Goal: Task Accomplishment & Management: Manage account settings

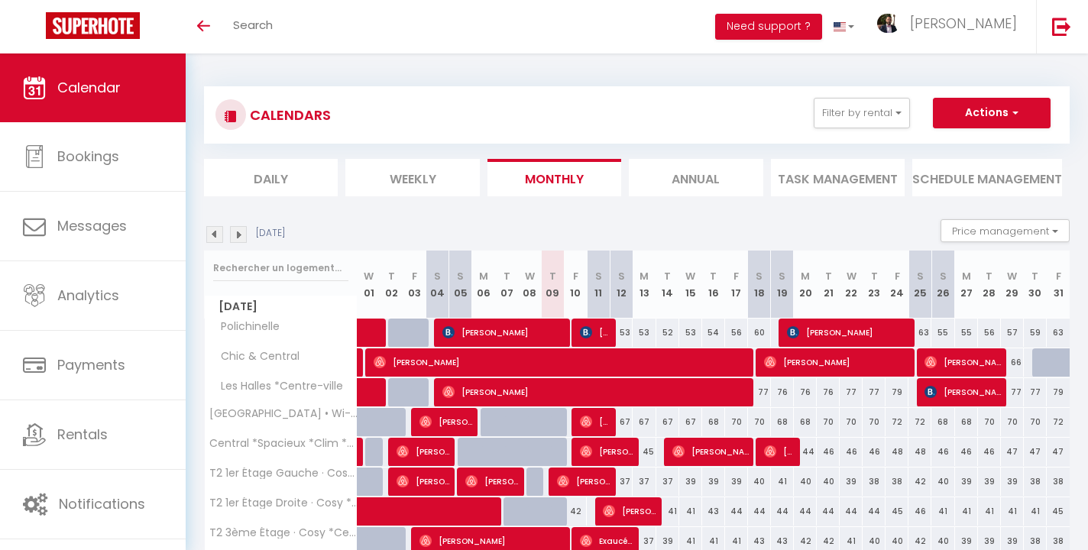
scroll to position [99, 0]
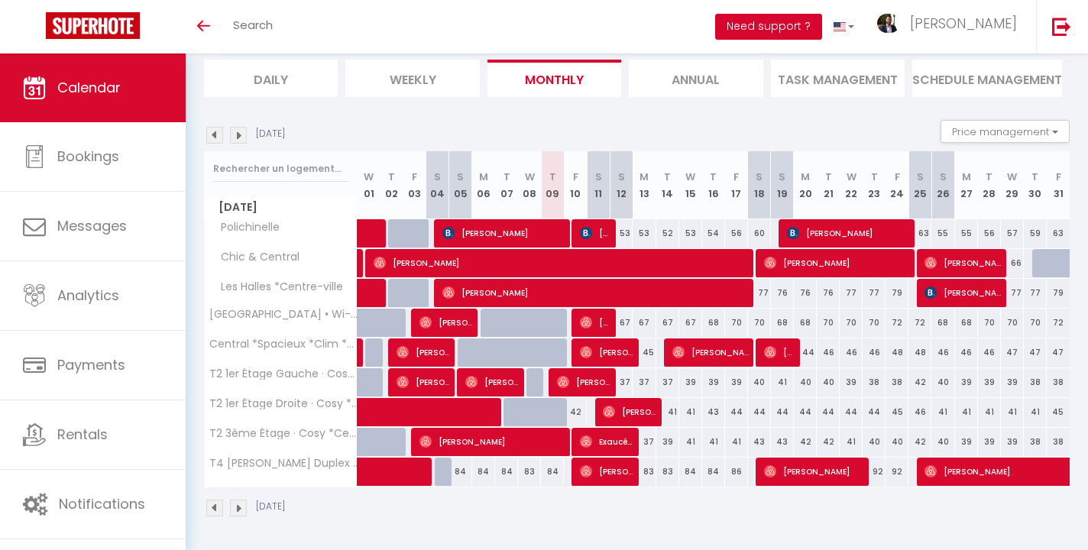
click at [822, 33] on button "Need support ?" at bounding box center [768, 27] width 107 height 26
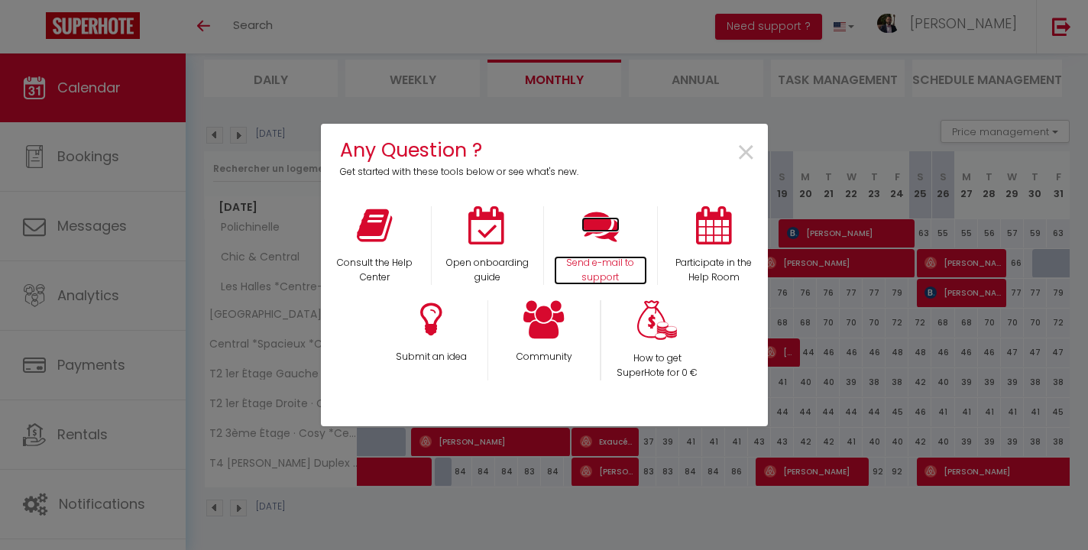
click at [596, 228] on icon at bounding box center [600, 225] width 38 height 38
click at [749, 155] on span "×" at bounding box center [746, 153] width 21 height 48
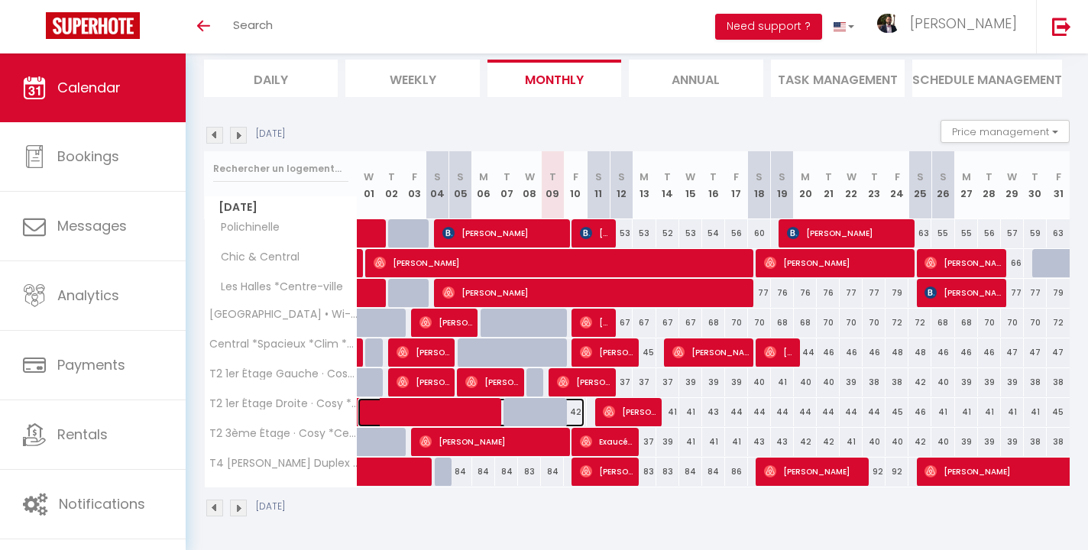
click at [574, 412] on span at bounding box center [479, 412] width 211 height 29
select select "OK"
select select "1"
select select "0"
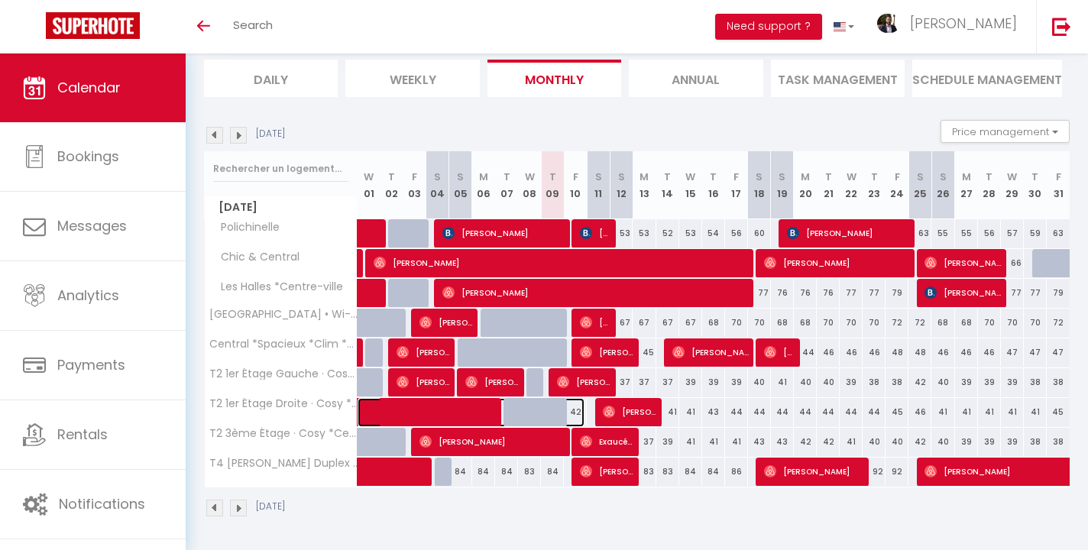
select select "1"
select select
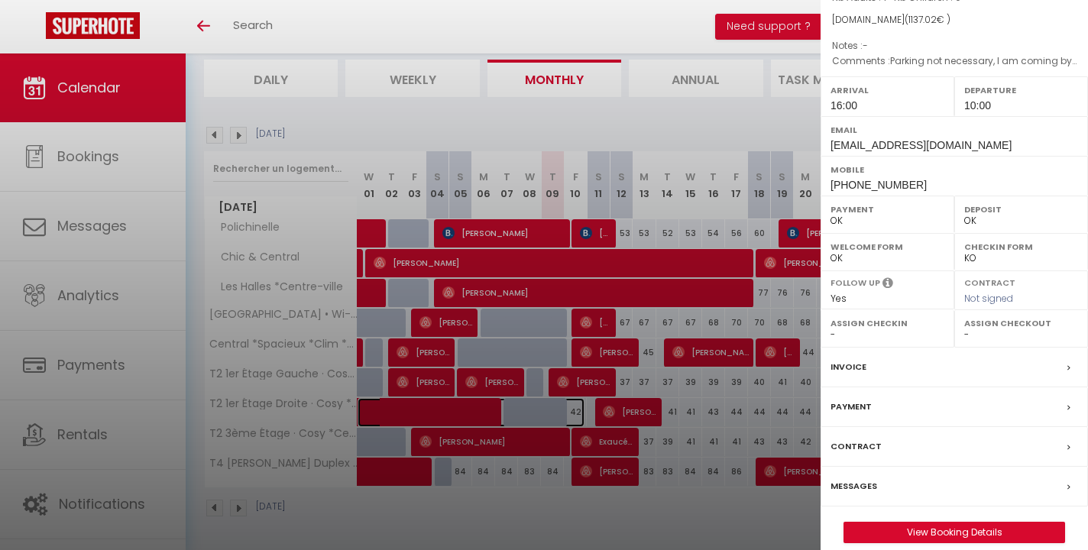
scroll to position [177, 0]
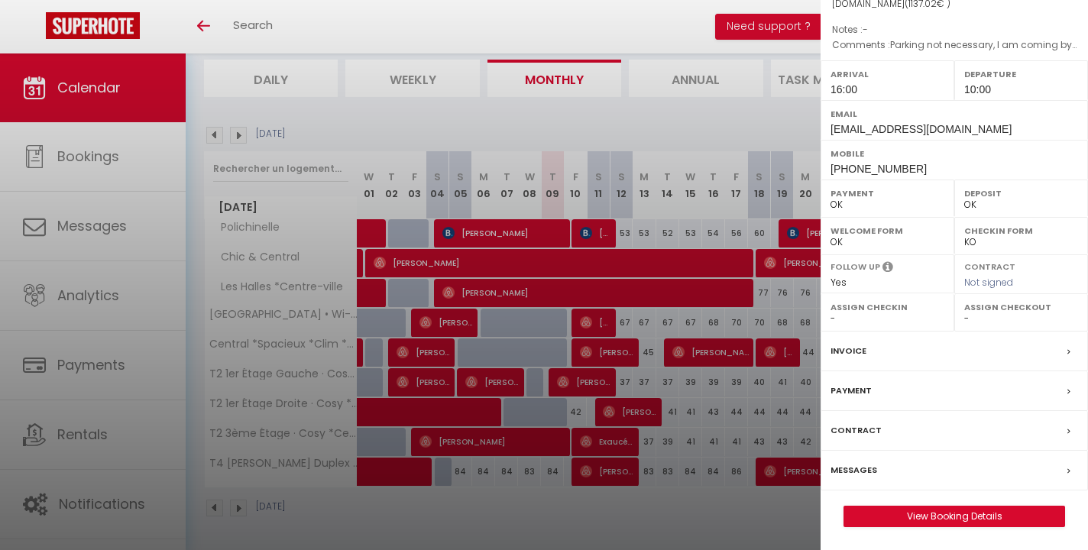
click at [597, 410] on div at bounding box center [544, 275] width 1088 height 550
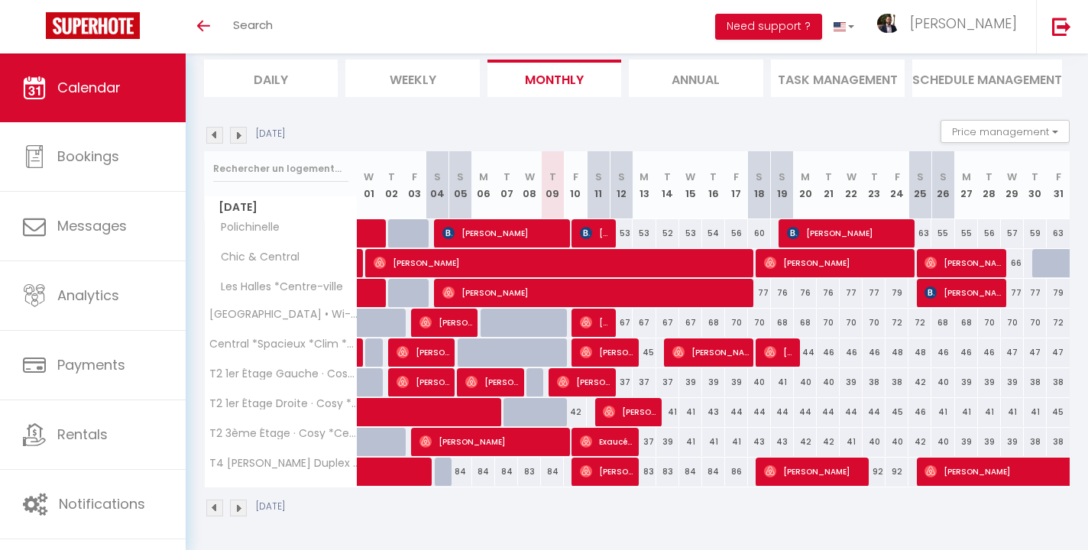
click at [588, 412] on div "42" at bounding box center [598, 412] width 24 height 28
click at [583, 414] on span at bounding box center [479, 412] width 211 height 29
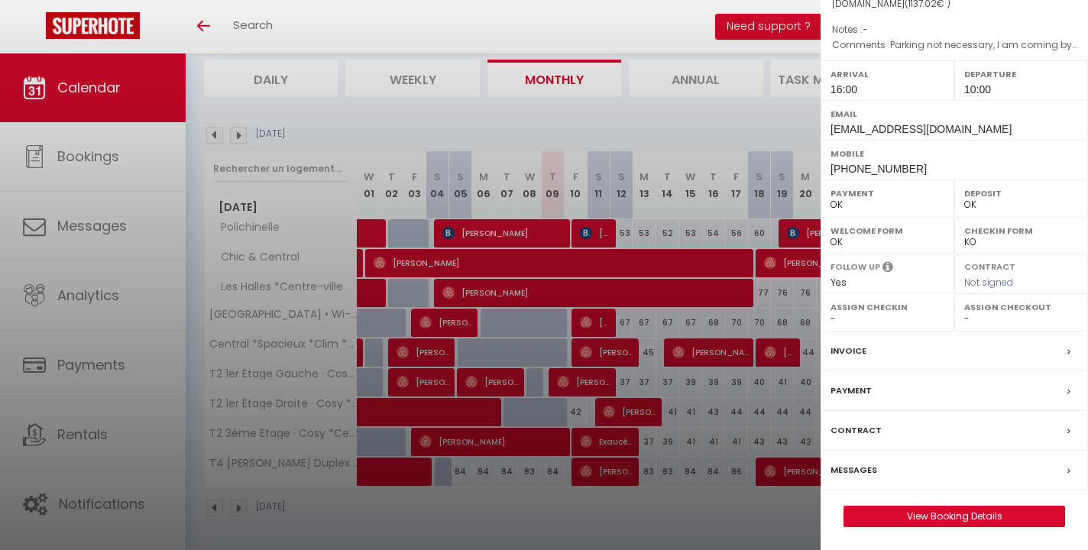
click at [606, 413] on div at bounding box center [544, 275] width 1088 height 550
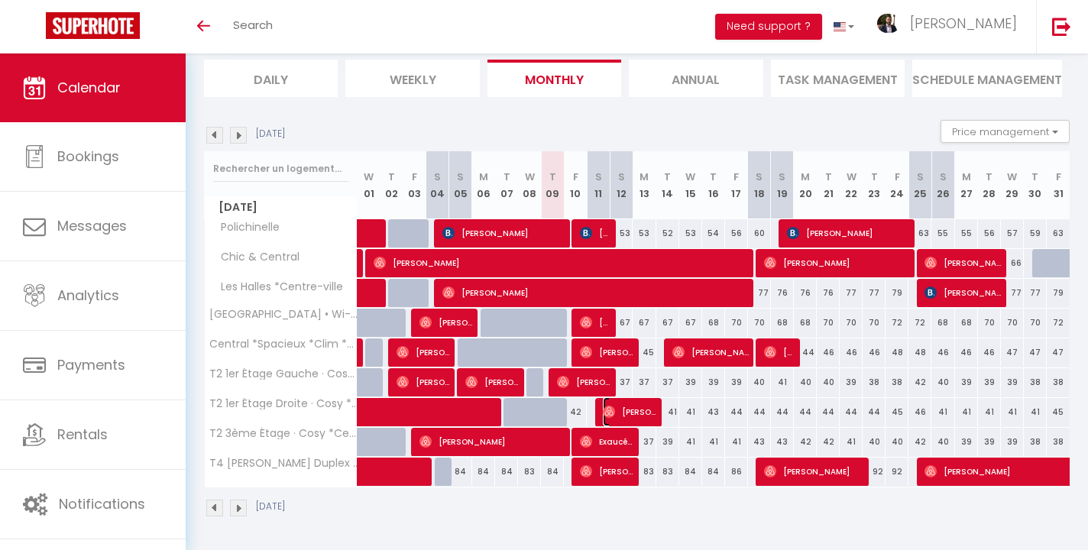
click at [639, 413] on span "[PERSON_NAME]" at bounding box center [629, 411] width 53 height 29
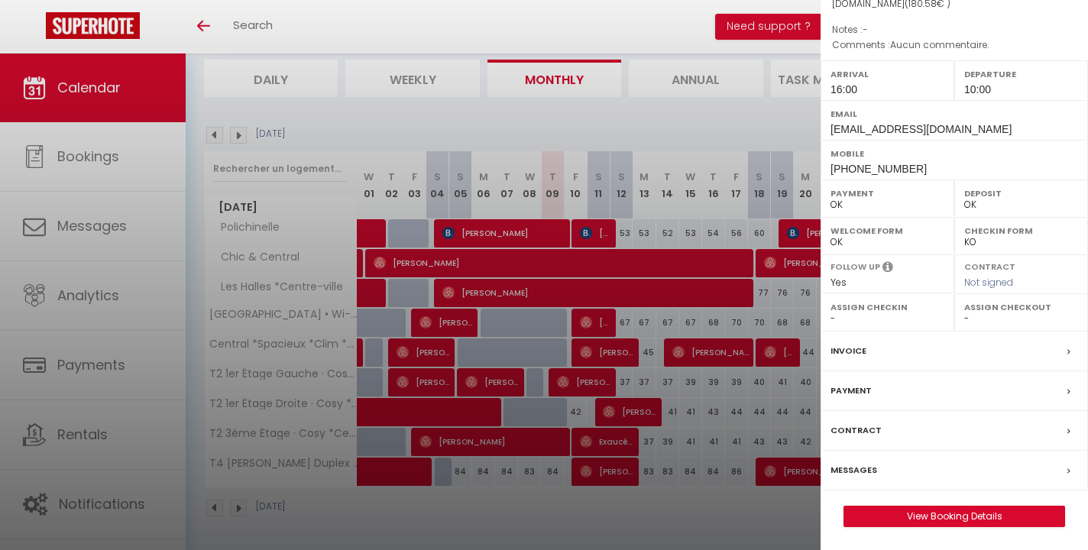
click at [677, 418] on div at bounding box center [544, 275] width 1088 height 550
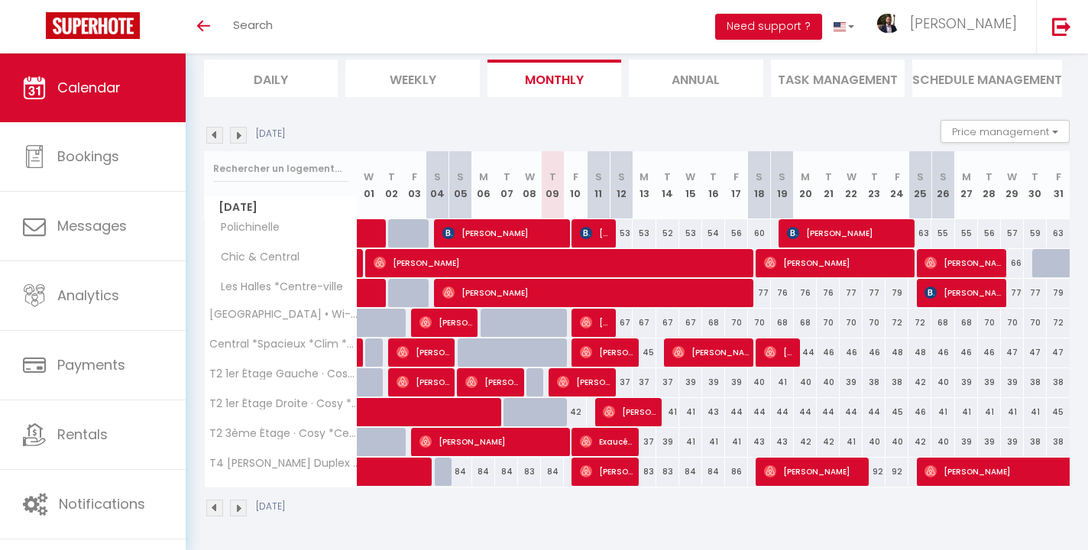
click at [710, 416] on div "43" at bounding box center [713, 412] width 23 height 28
type input "43"
type input "[DATE]"
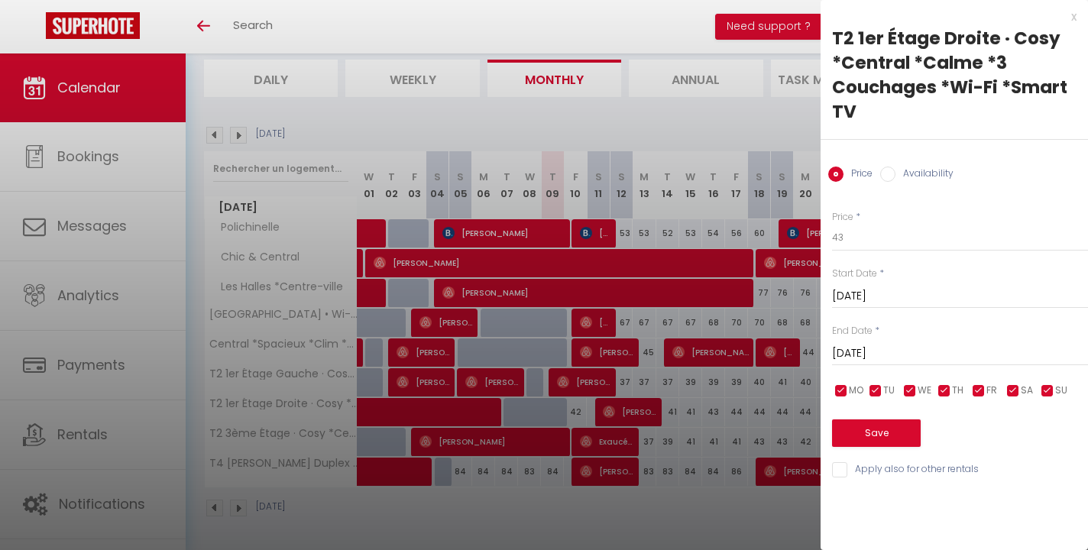
click at [882, 299] on input "[DATE]" at bounding box center [960, 296] width 256 height 20
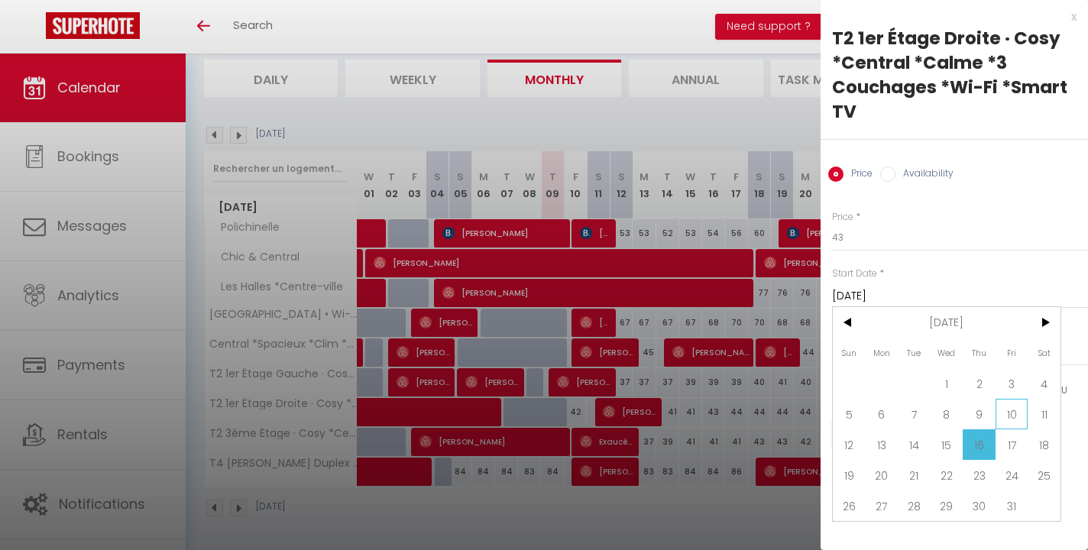
click at [1010, 414] on span "10" at bounding box center [1011, 414] width 33 height 31
type input "[DATE]"
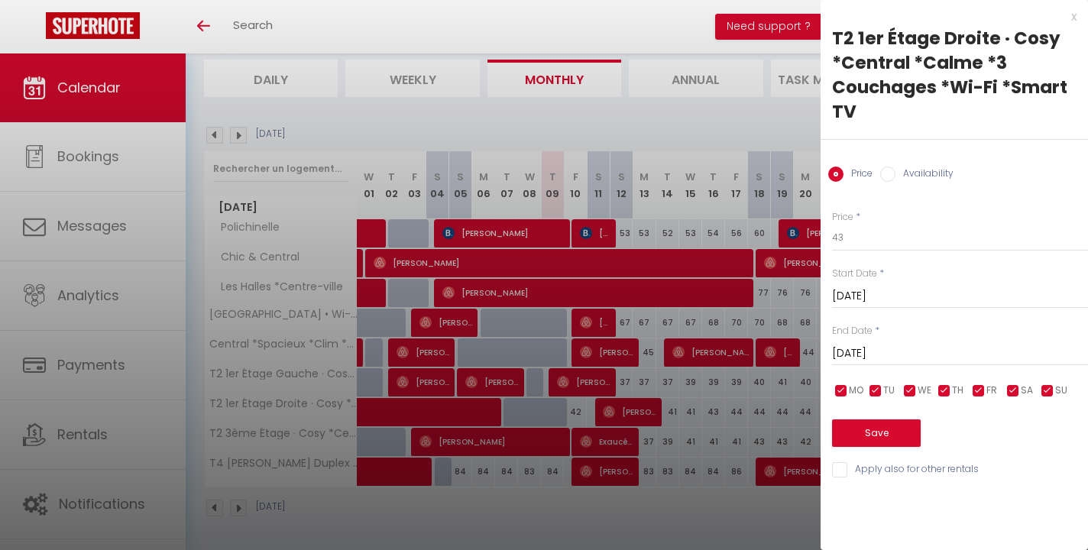
click at [886, 355] on input "[DATE]" at bounding box center [960, 354] width 256 height 20
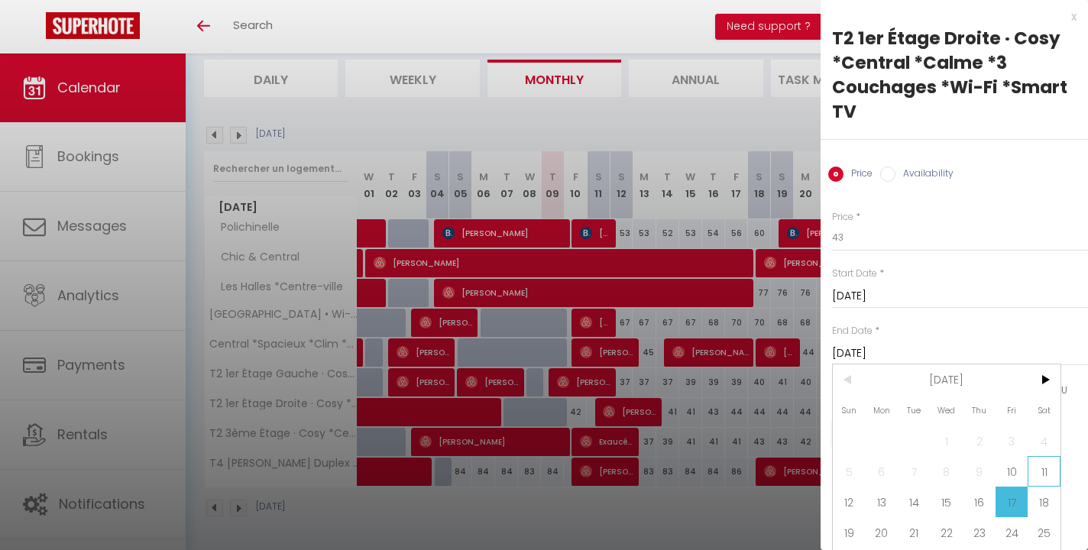
click at [1042, 472] on span "11" at bounding box center [1043, 471] width 33 height 31
type input "[DATE]"
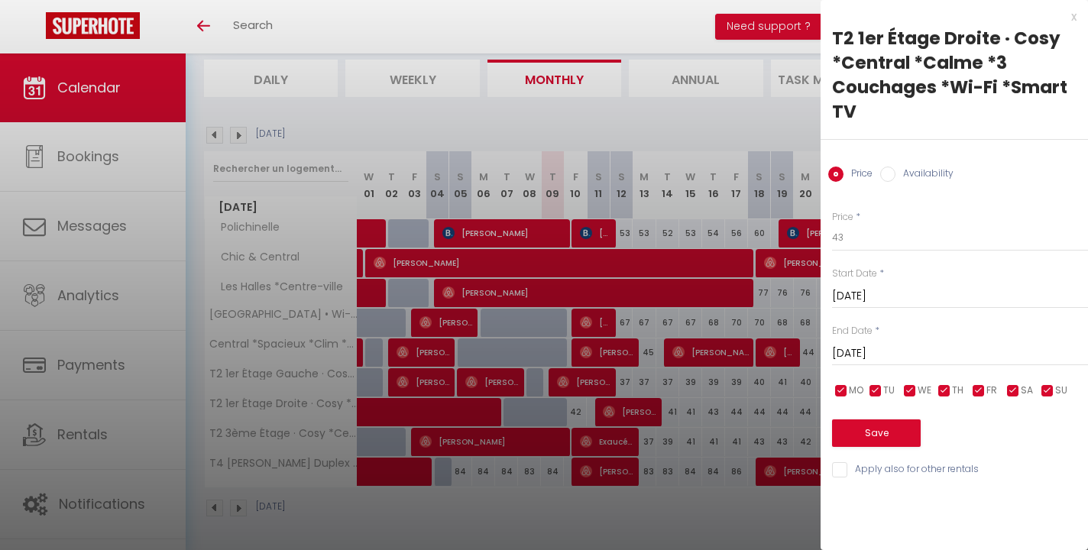
click at [895, 173] on label "Availability" at bounding box center [924, 175] width 58 height 17
click at [895, 173] on input "Availability" at bounding box center [887, 174] width 15 height 15
radio input "true"
radio input "false"
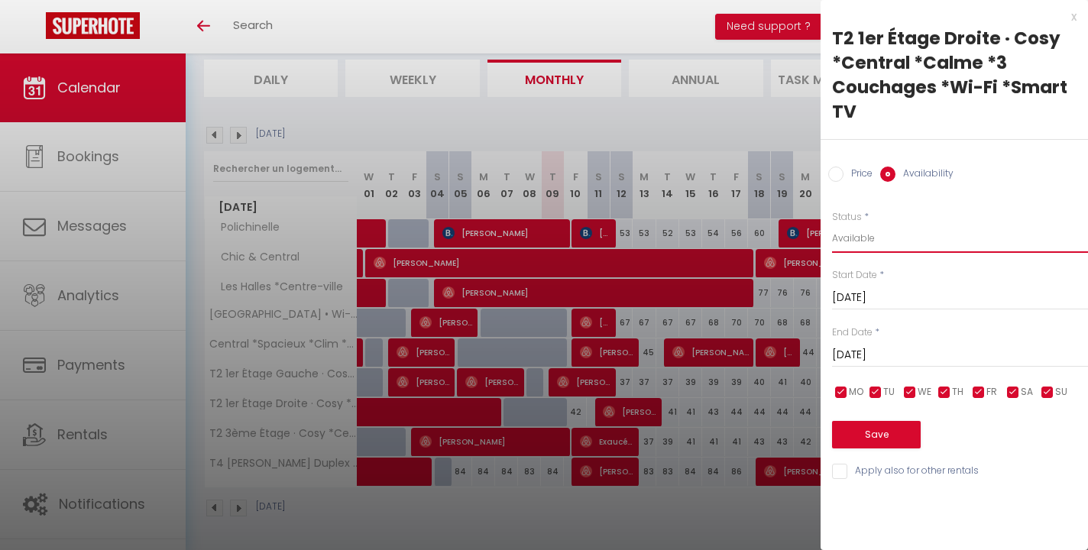
click at [868, 245] on select "Available Disabled" at bounding box center [960, 238] width 256 height 29
select select "0"
click at [832, 224] on select "Available Disabled" at bounding box center [960, 238] width 256 height 29
click at [872, 437] on button "Save" at bounding box center [876, 434] width 89 height 27
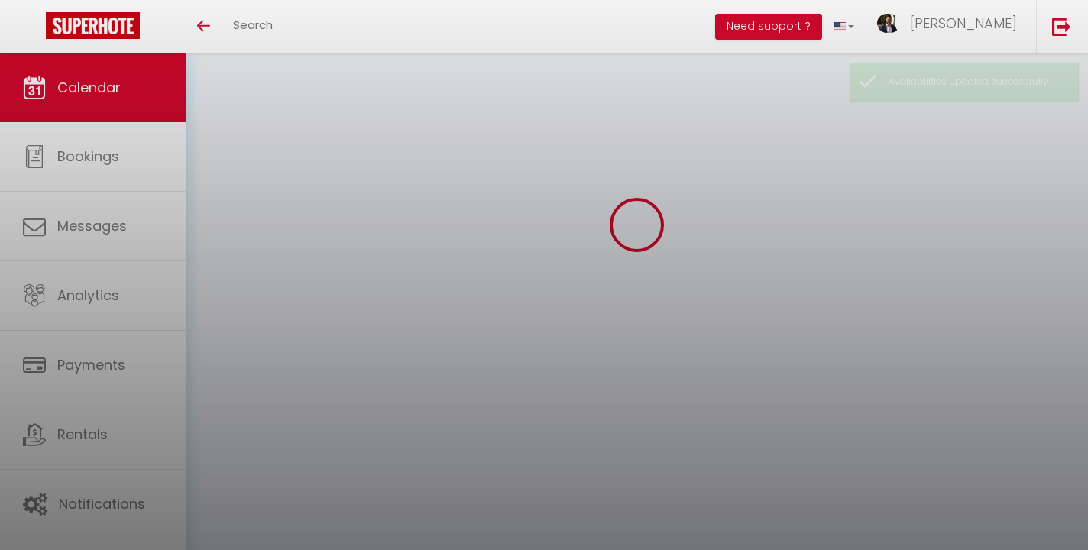
scroll to position [99, 0]
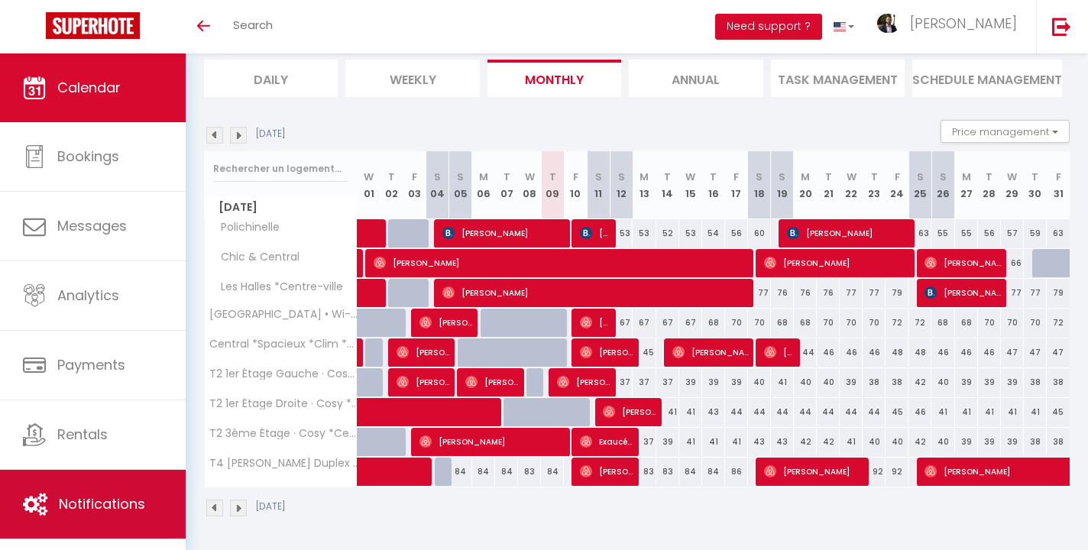
click at [118, 502] on span "Notifications" at bounding box center [102, 503] width 86 height 19
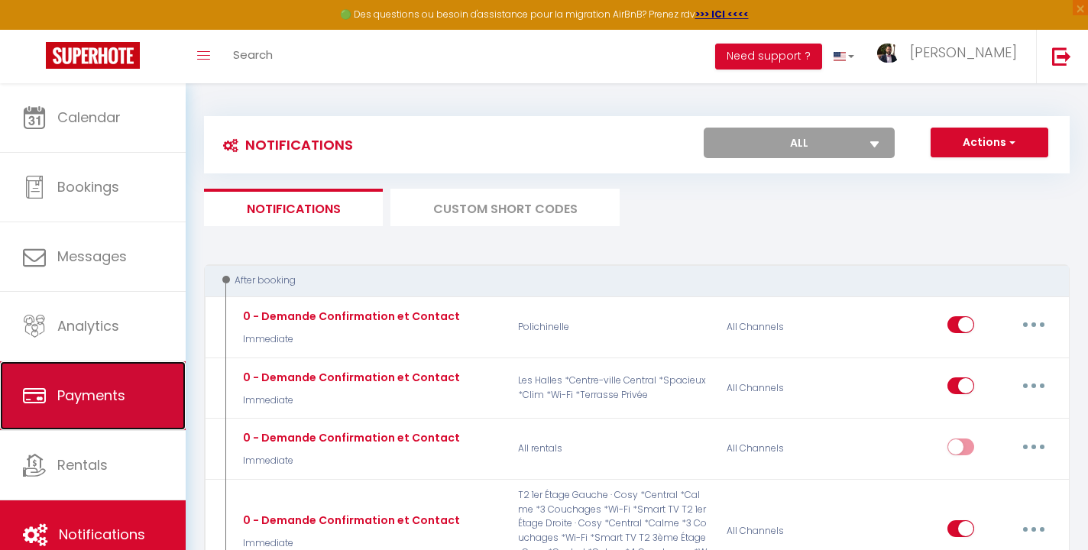
click at [96, 392] on span "Payments" at bounding box center [91, 395] width 68 height 19
select select "2"
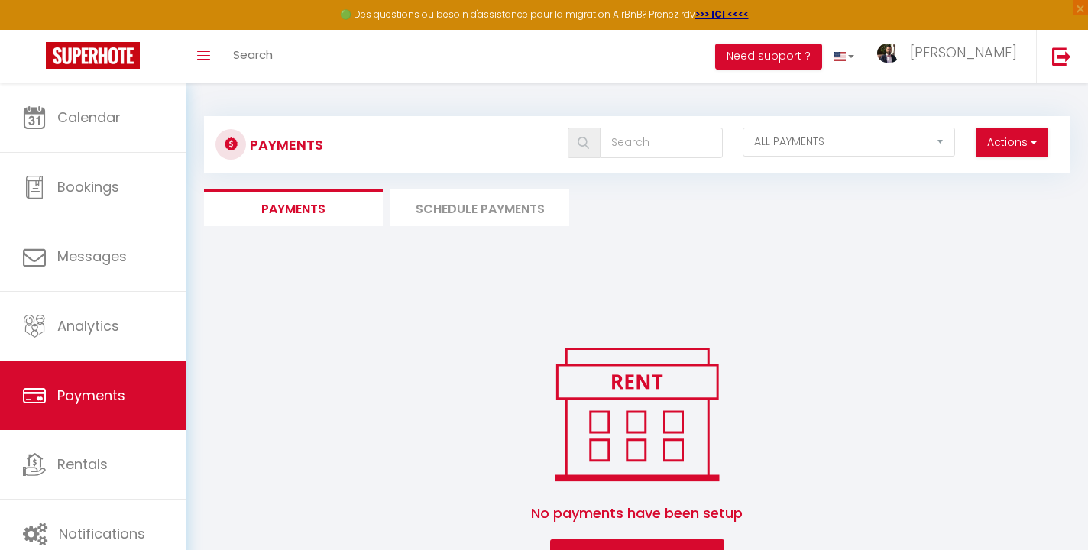
scroll to position [83, 0]
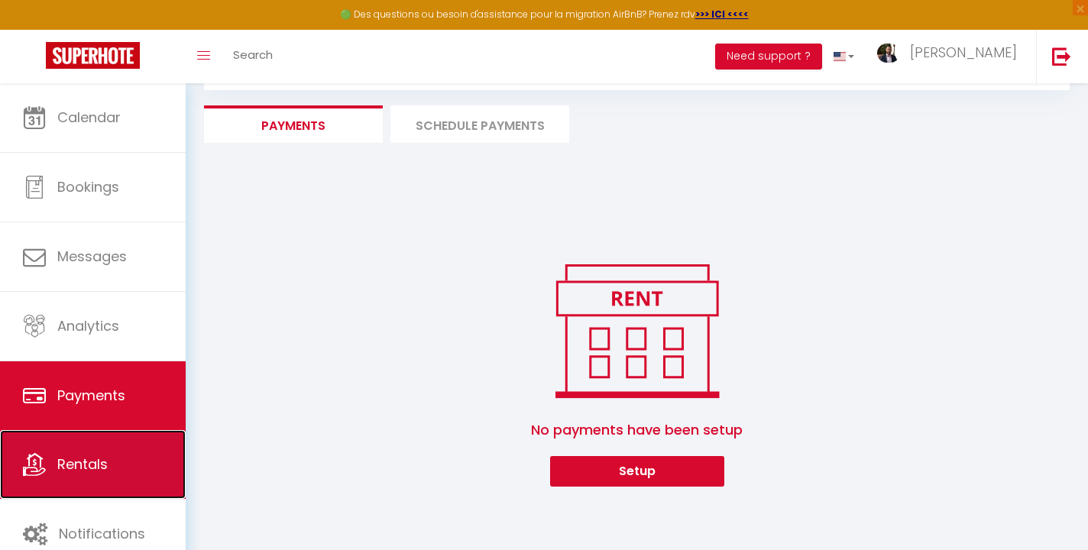
click at [89, 474] on span "Rentals" at bounding box center [82, 463] width 50 height 19
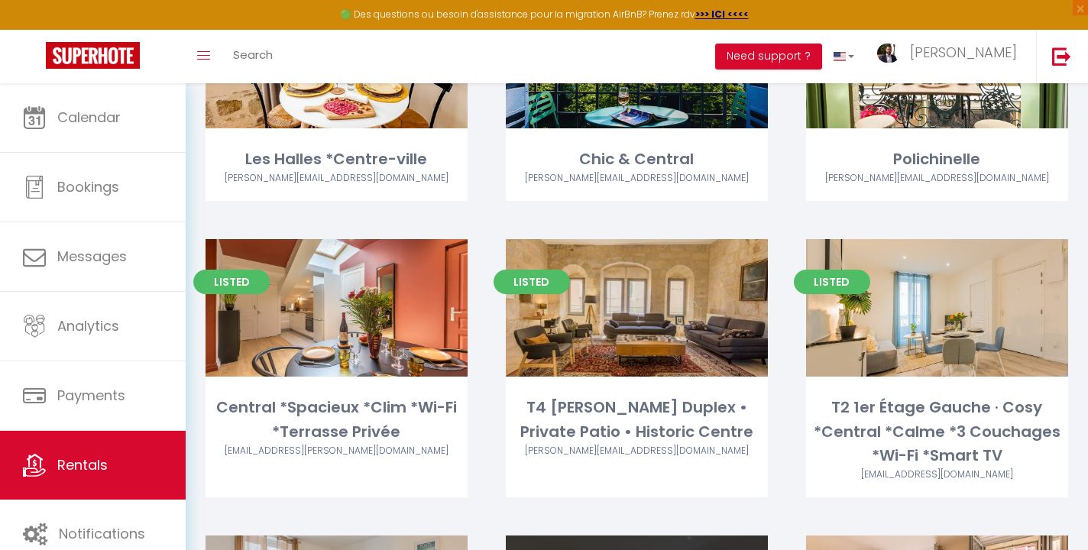
scroll to position [182, 0]
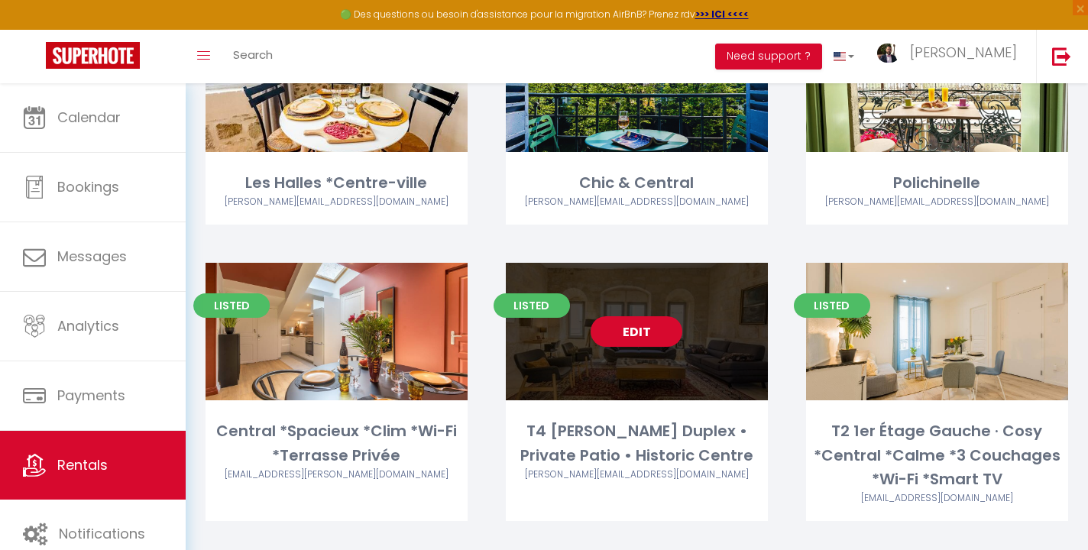
click at [639, 335] on link "Edit" at bounding box center [636, 331] width 92 height 31
select select "3"
select select "2"
select select "1"
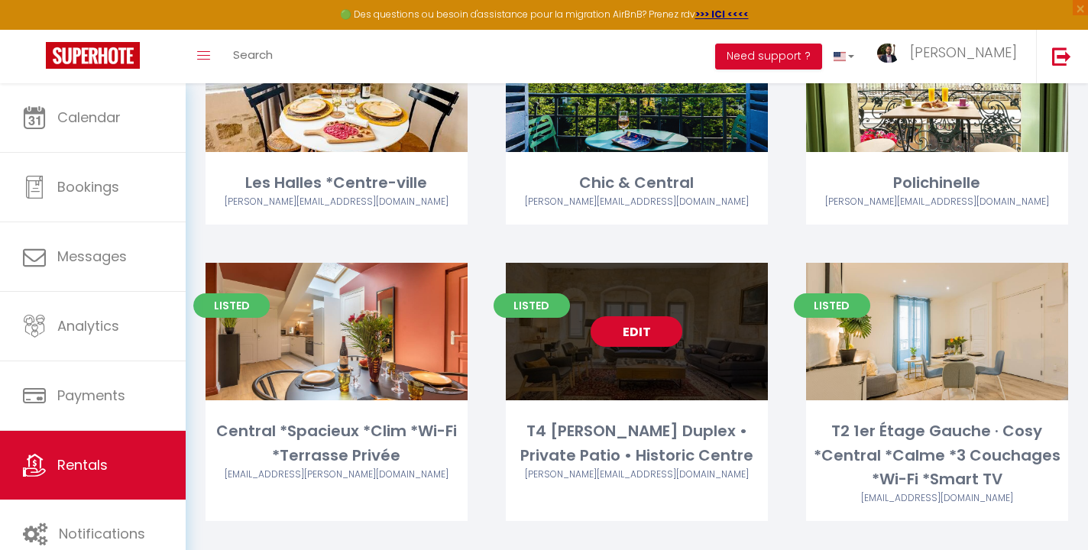
select select "28"
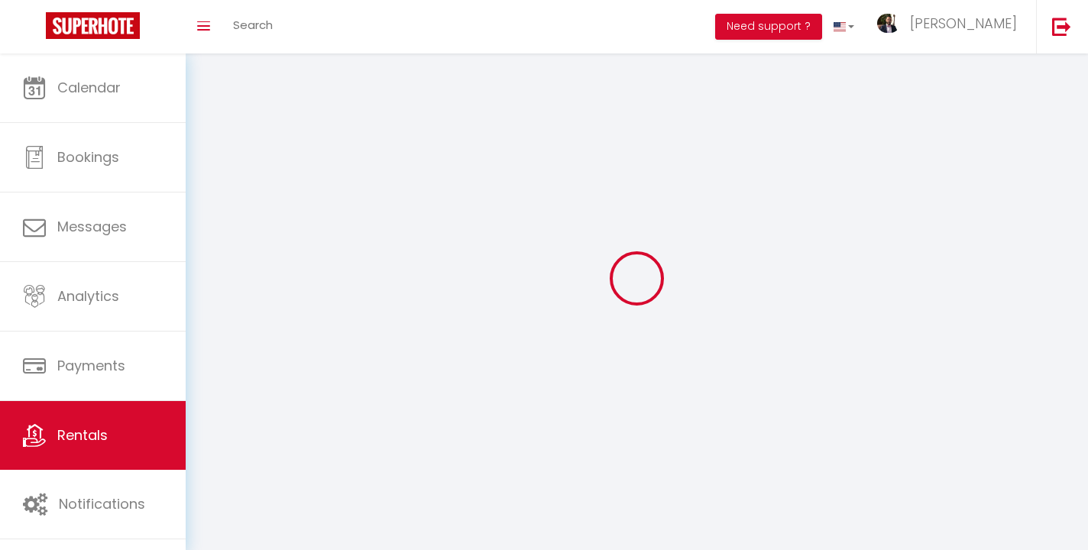
select select
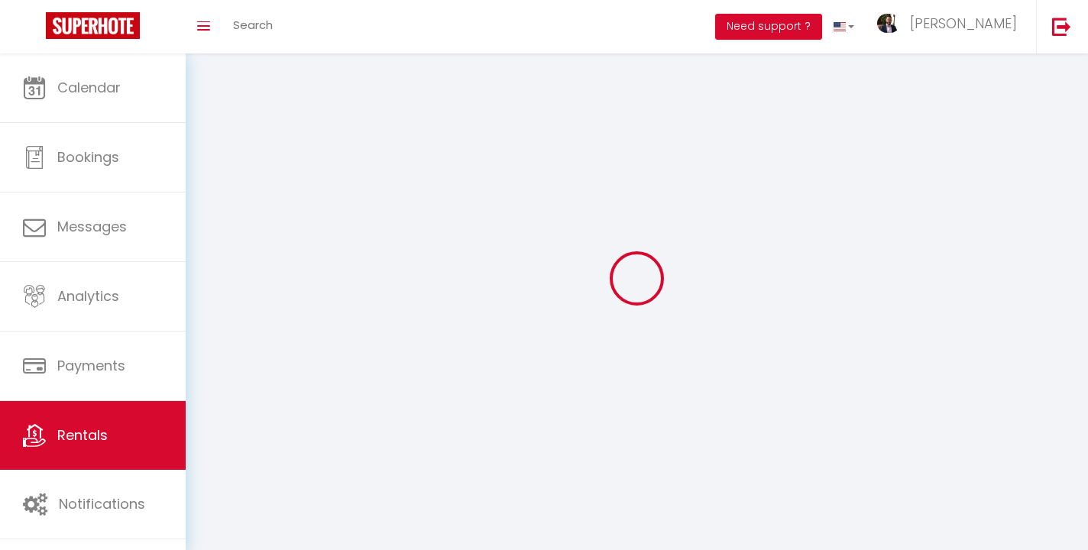
select select
checkbox input "false"
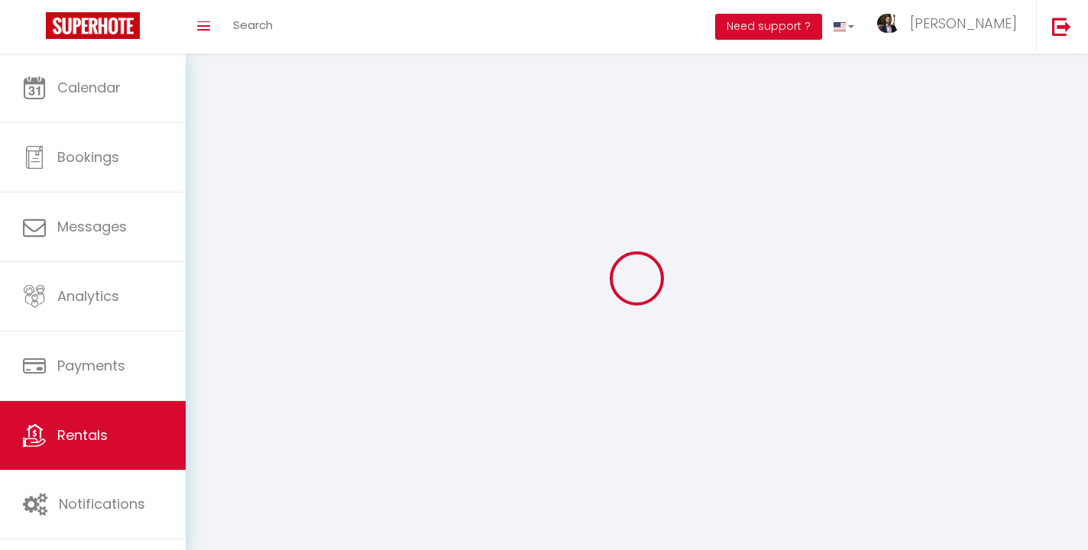
select select
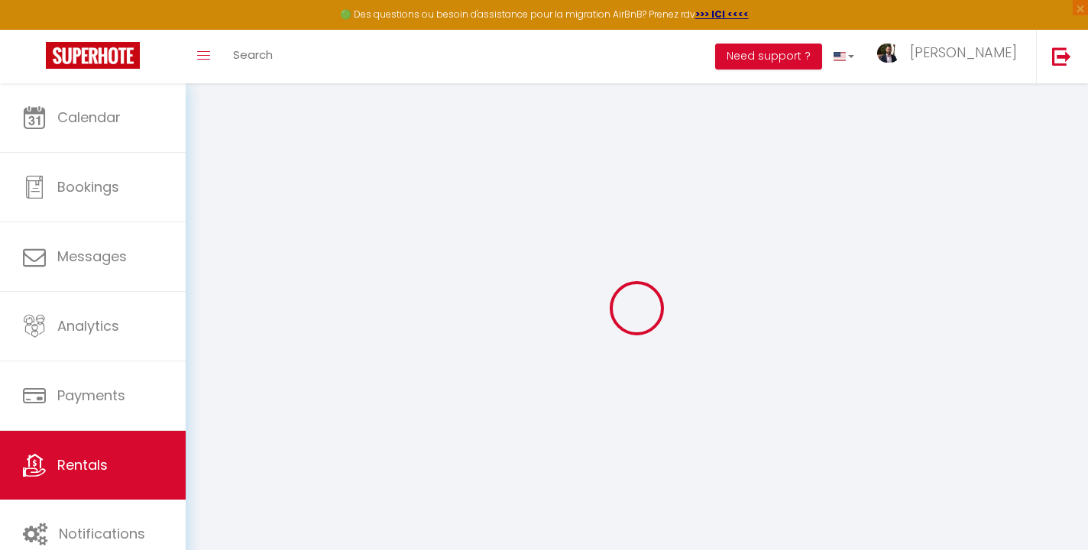
select select
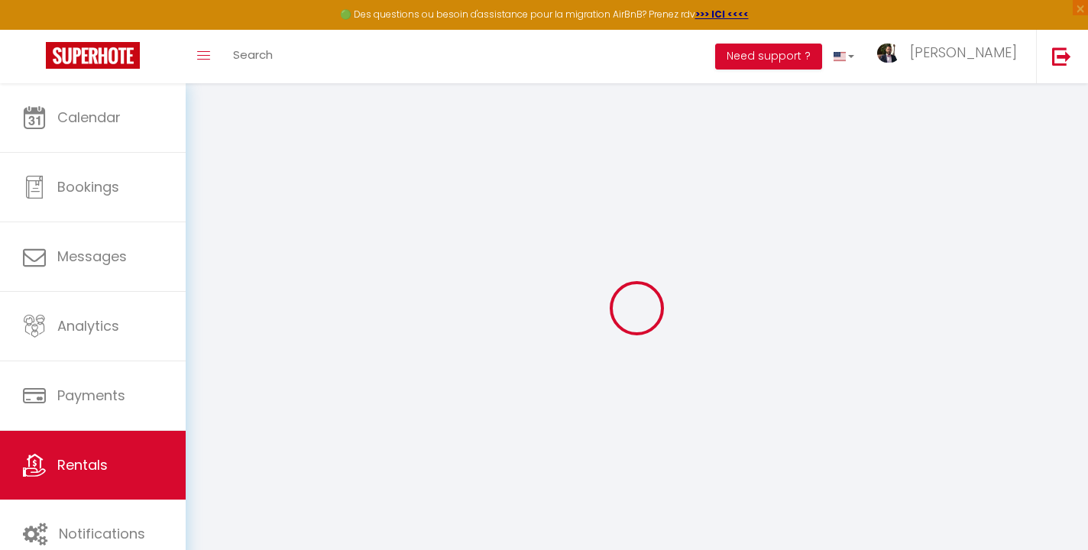
select select
checkbox input "false"
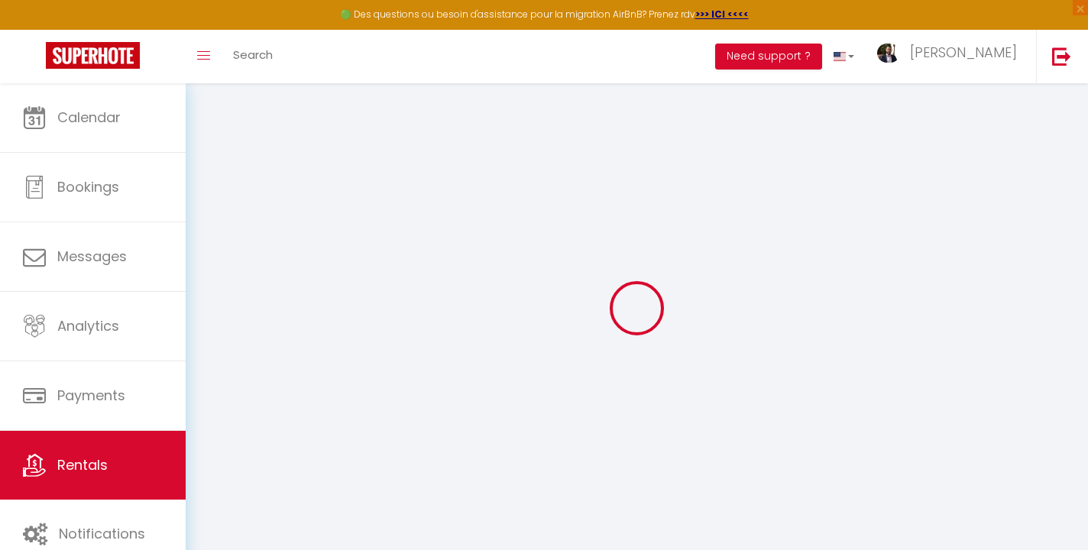
select select
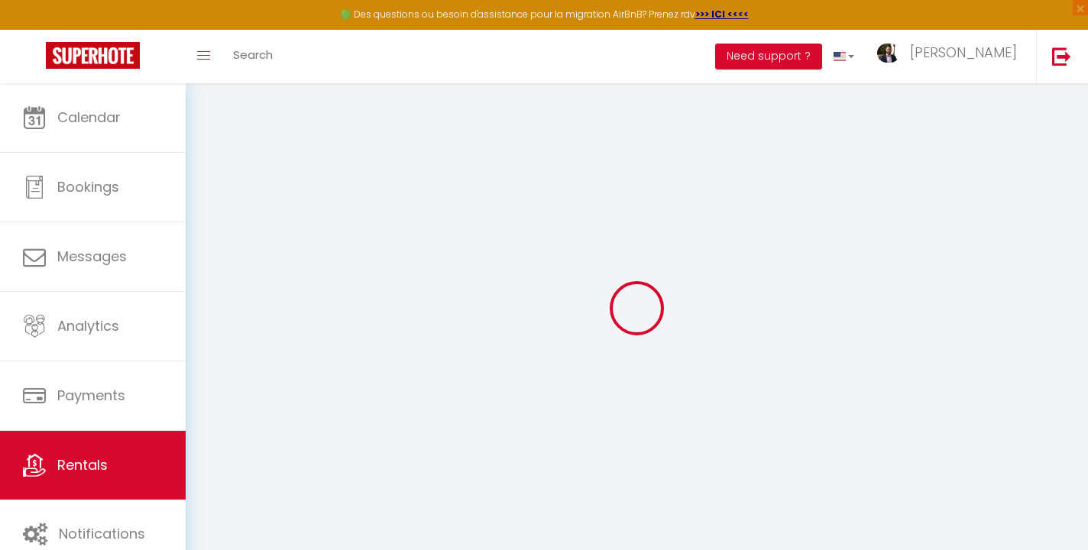
select select
checkbox input "false"
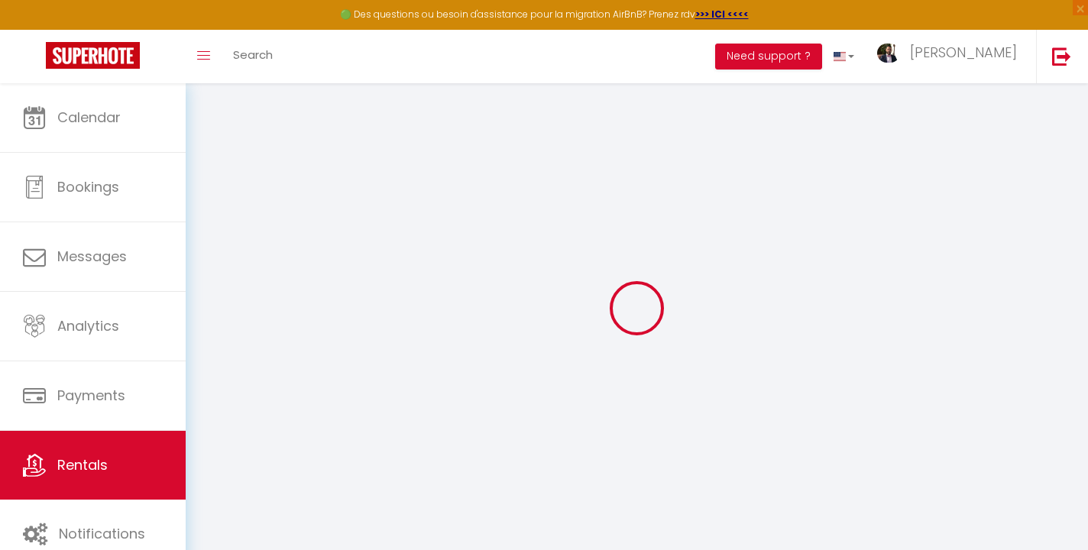
checkbox input "false"
select select
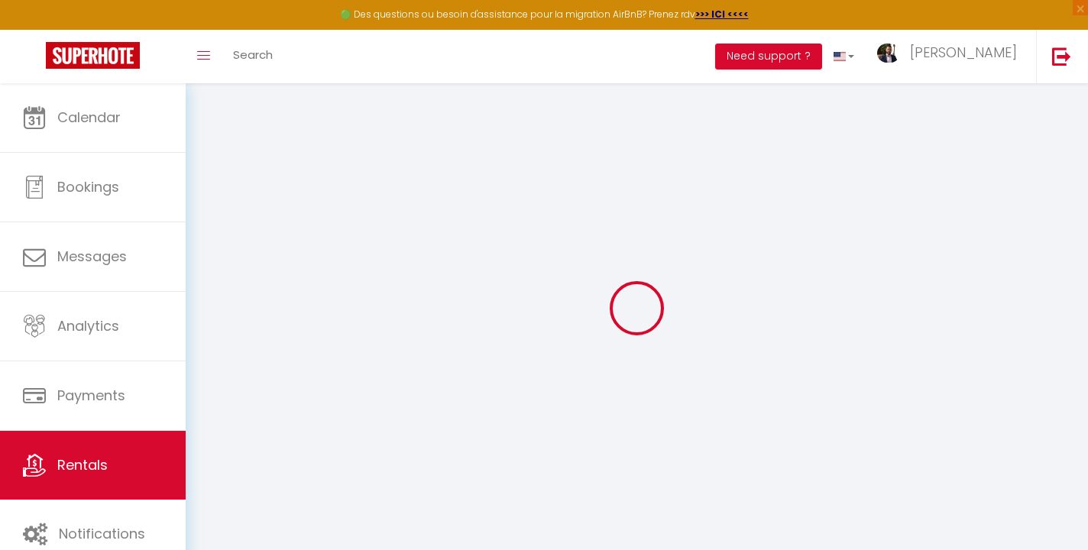
select select
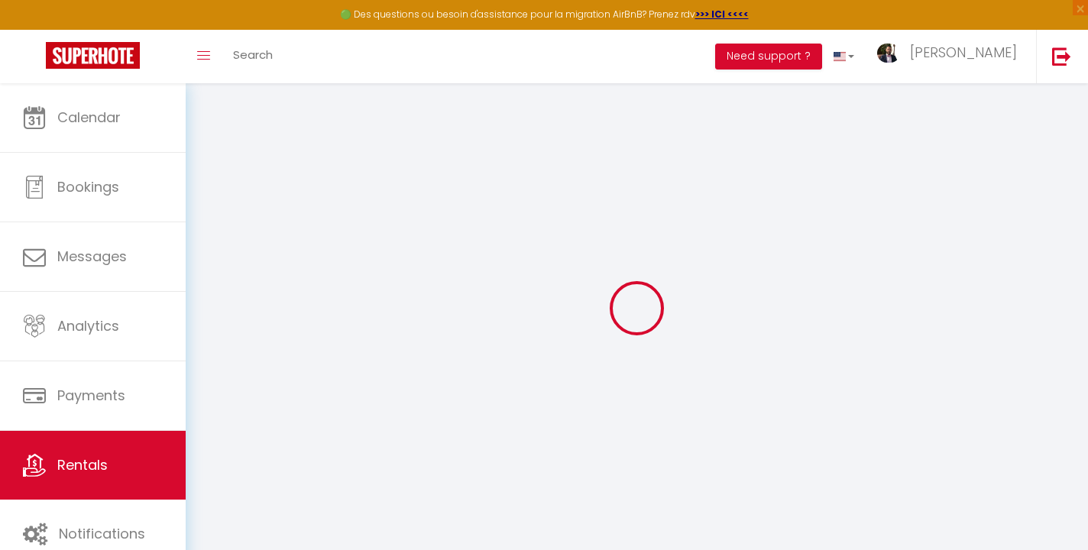
checkbox input "false"
select select
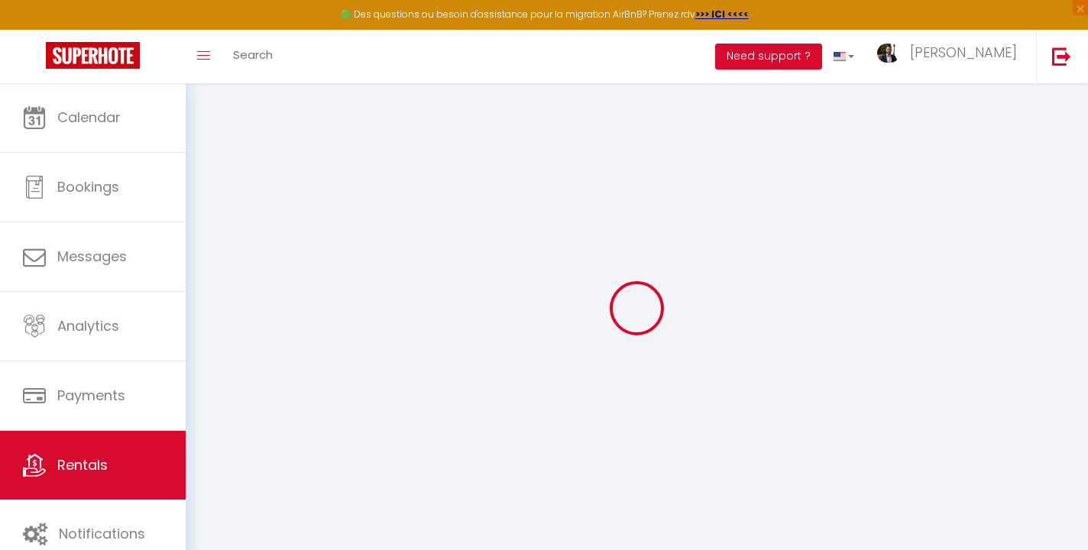
select select
type input "T4 [PERSON_NAME] Duplex • Private Patio • Historic Centre"
select select "7"
select select "3"
select select "2"
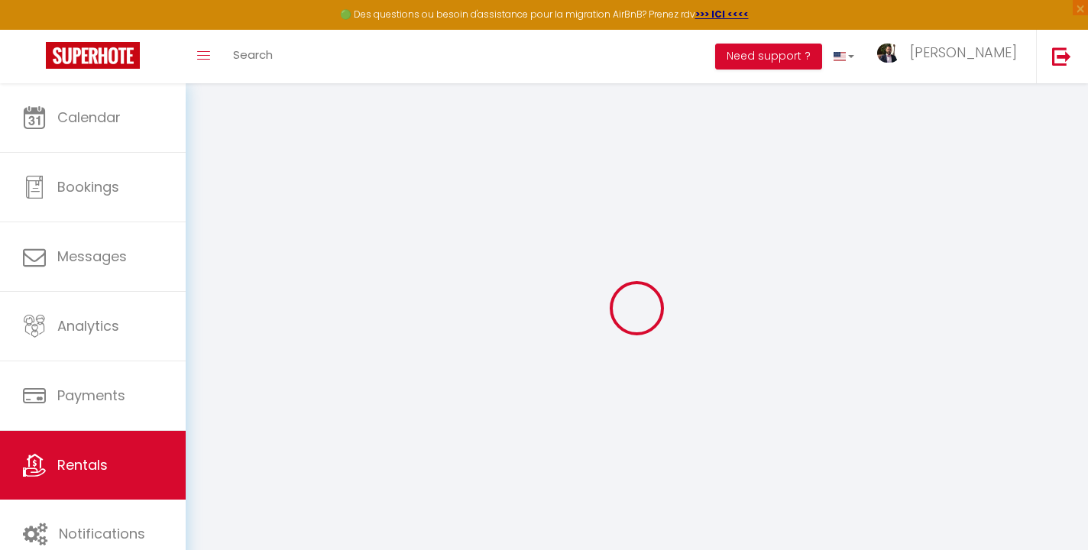
type input "105"
type input "90"
select select
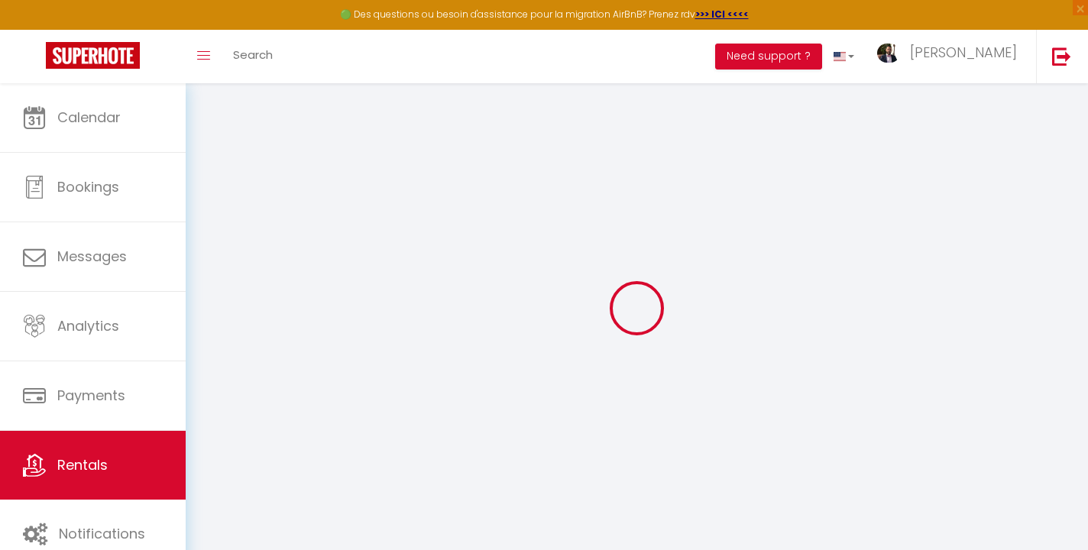
select select
type input "[STREET_ADDRESS]"
type input "34500"
type input "Béziers"
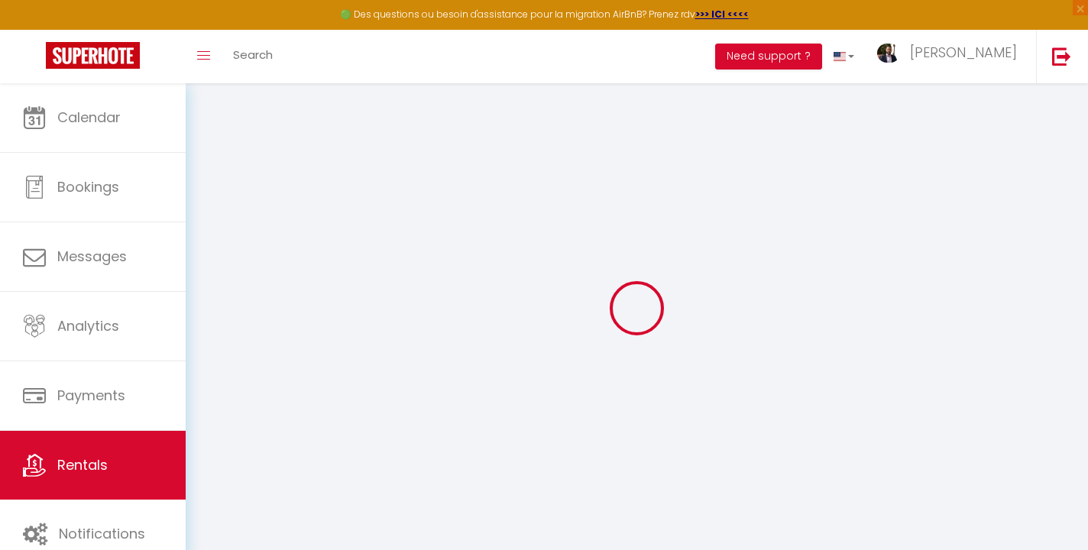
type input "[PERSON_NAME][EMAIL_ADDRESS][DOMAIN_NAME]"
select select
checkbox input "false"
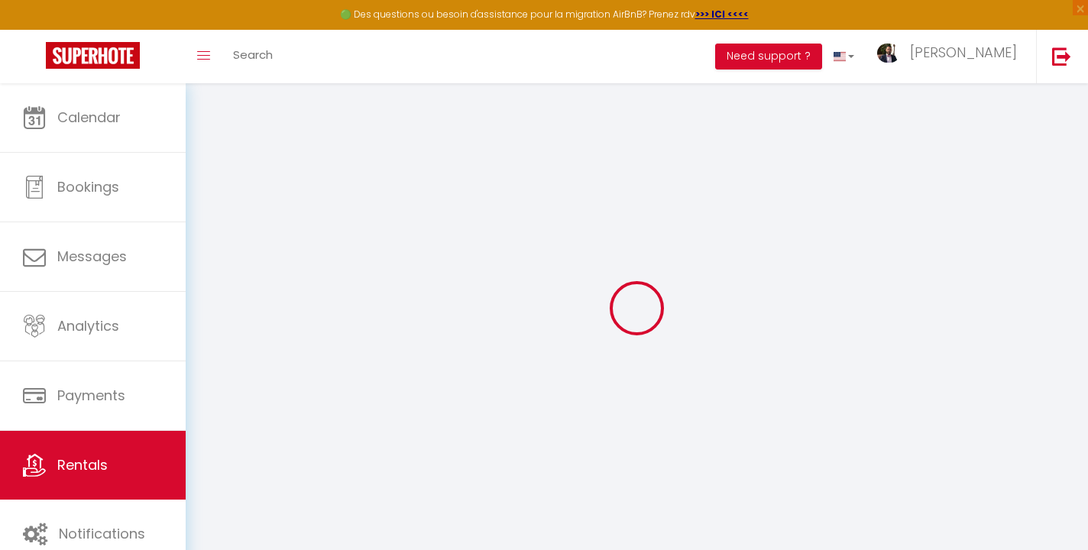
checkbox input "false"
type input "0"
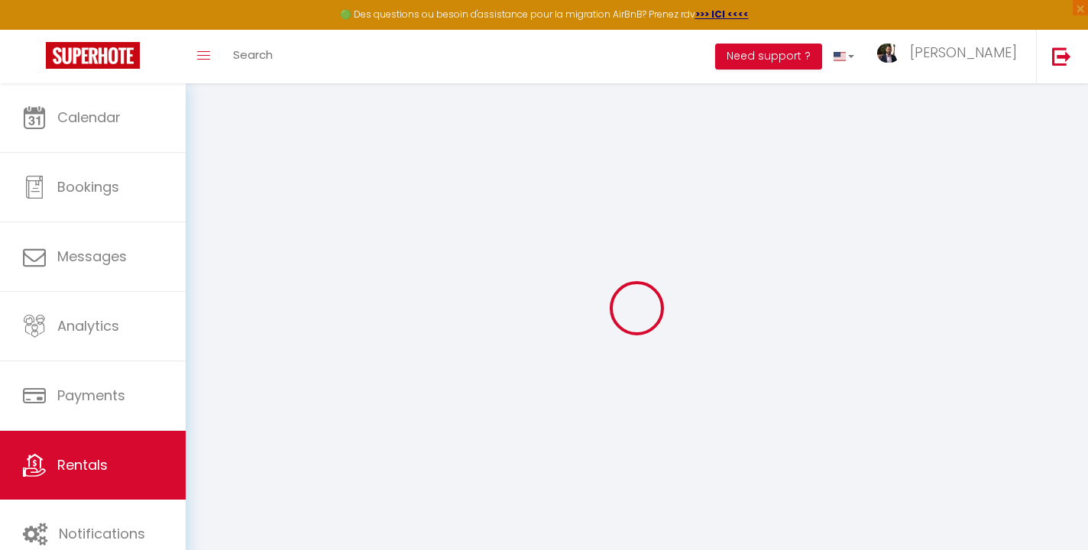
select select
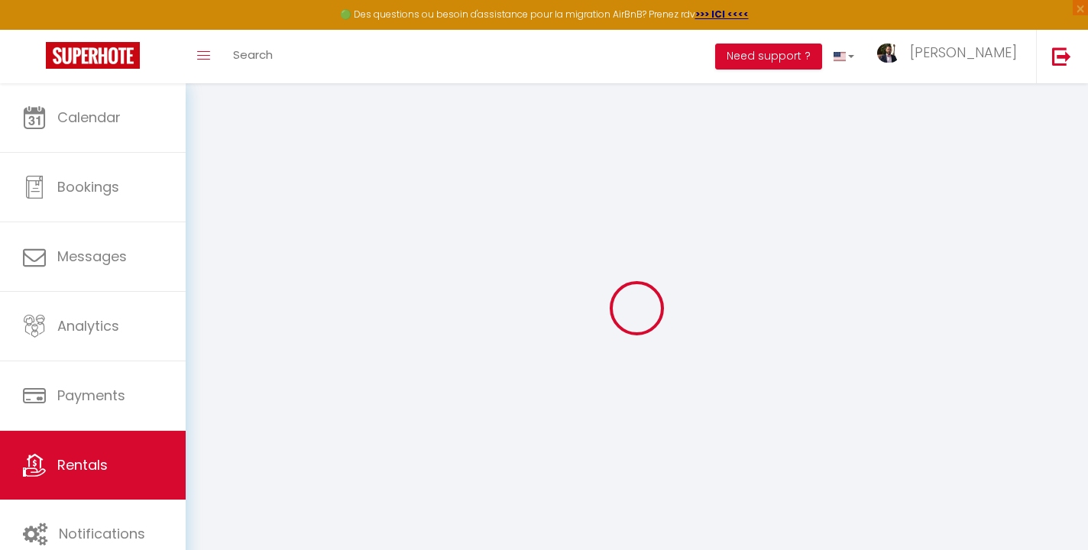
select select
checkbox input "false"
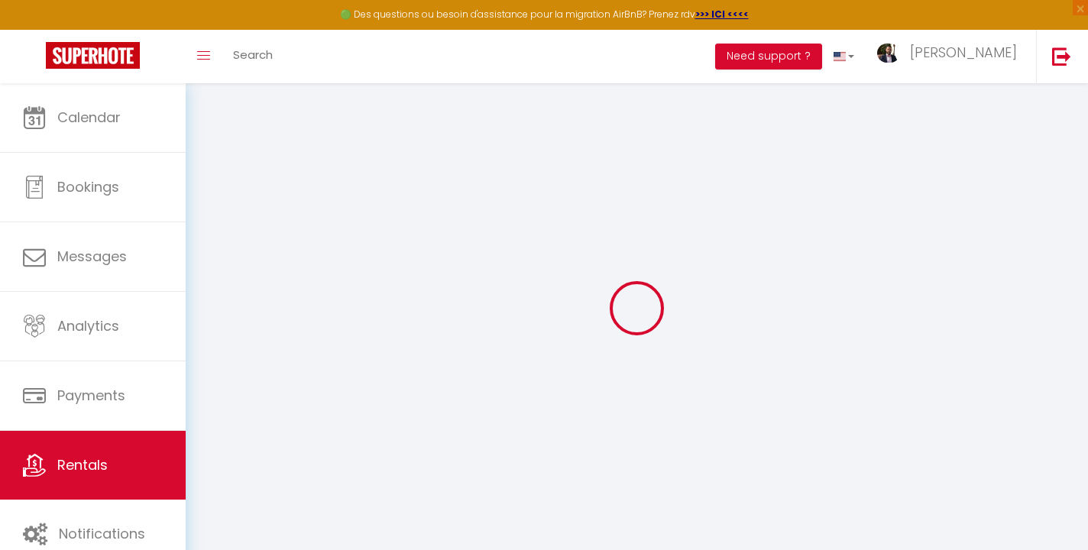
select select
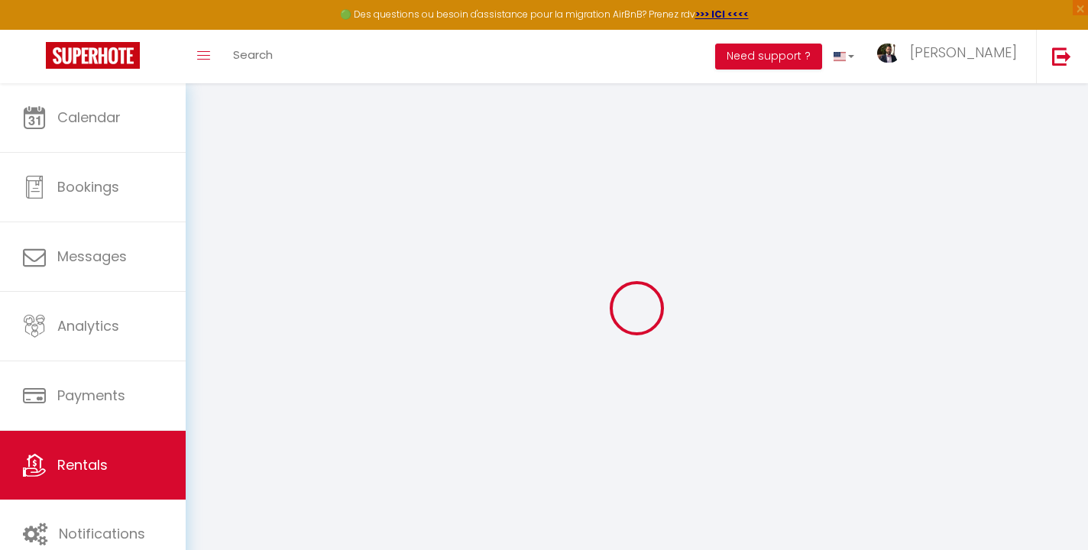
select select
checkbox input "false"
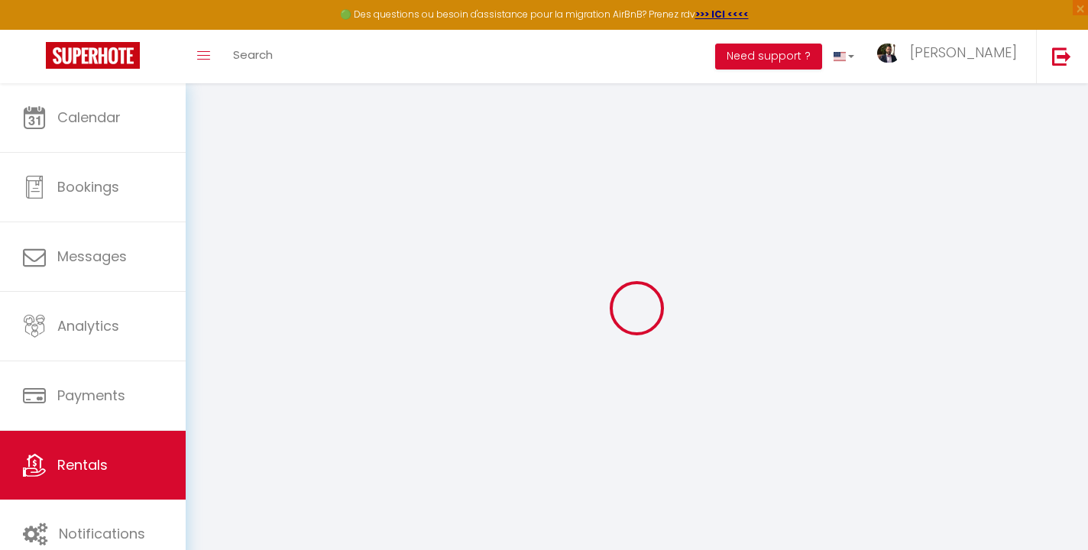
select select
checkbox input "false"
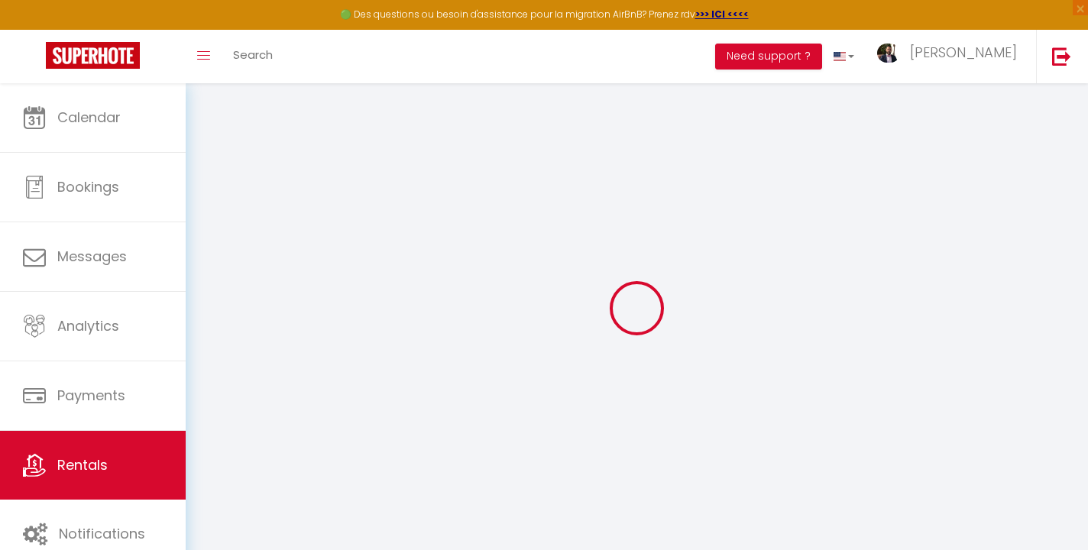
select select
checkbox input "false"
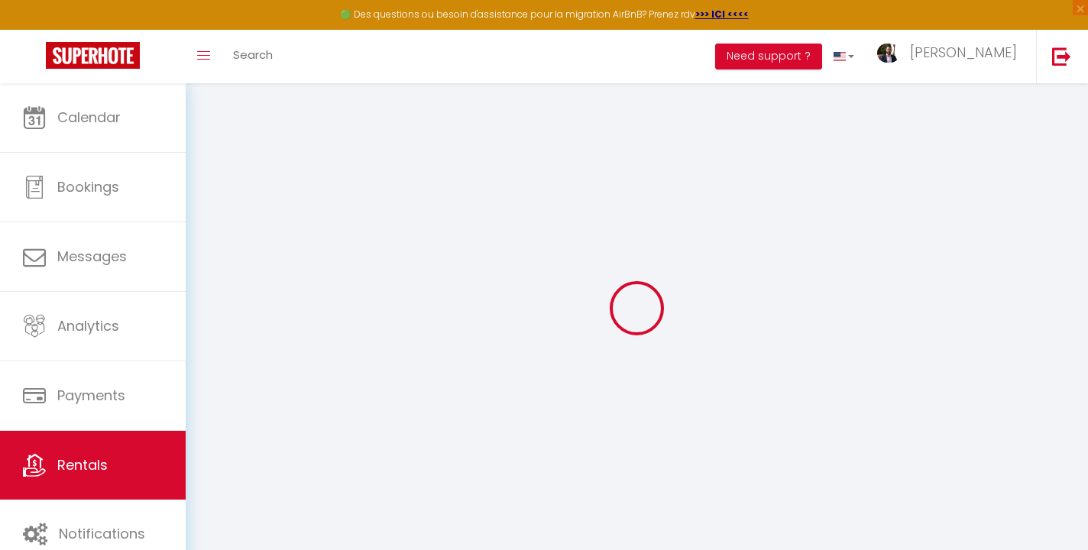
select select "16:00"
select select "23:45"
select select "10:00"
select select "30"
select select "120"
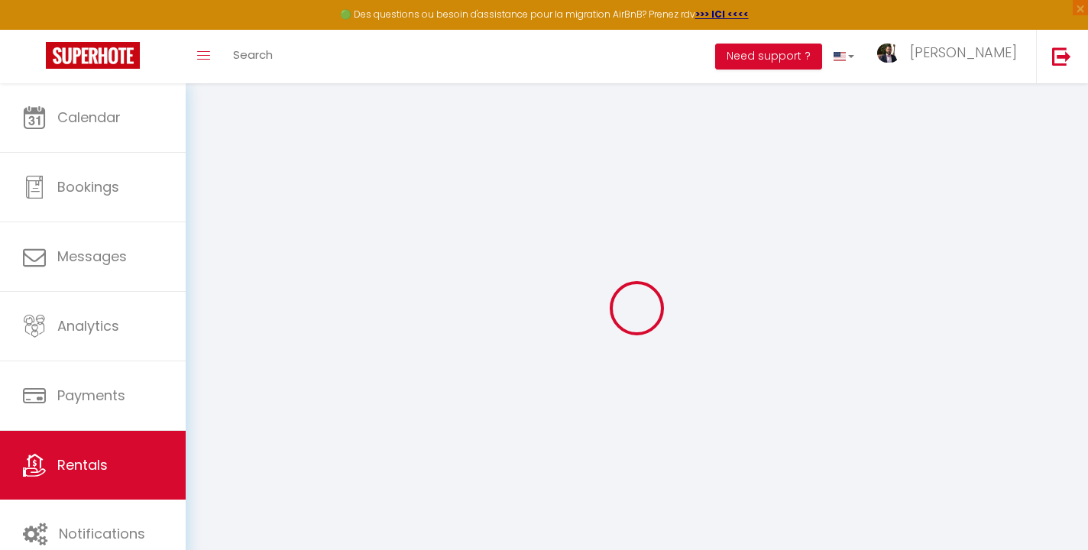
select select
checkbox input "false"
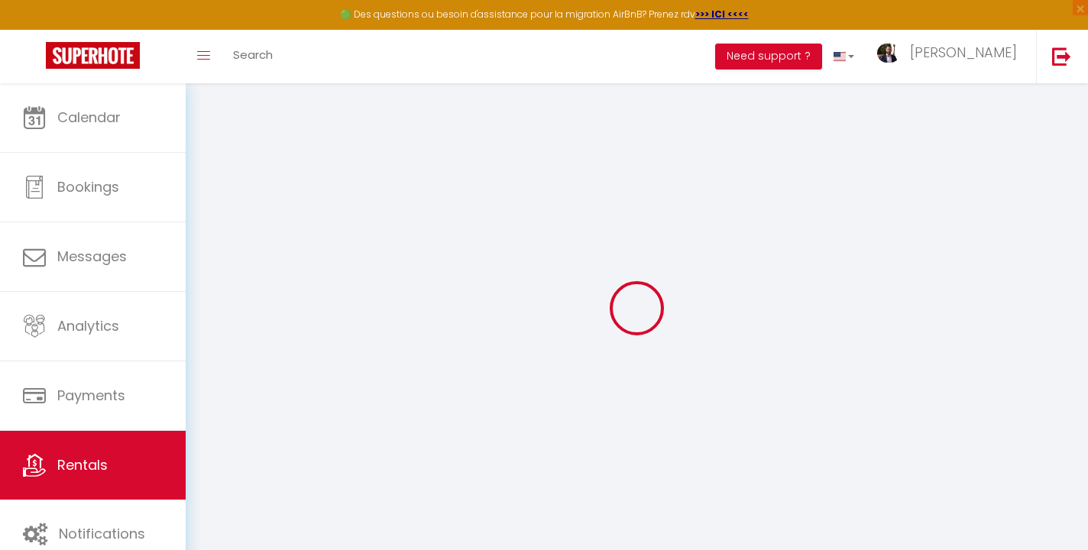
select select
checkbox input "false"
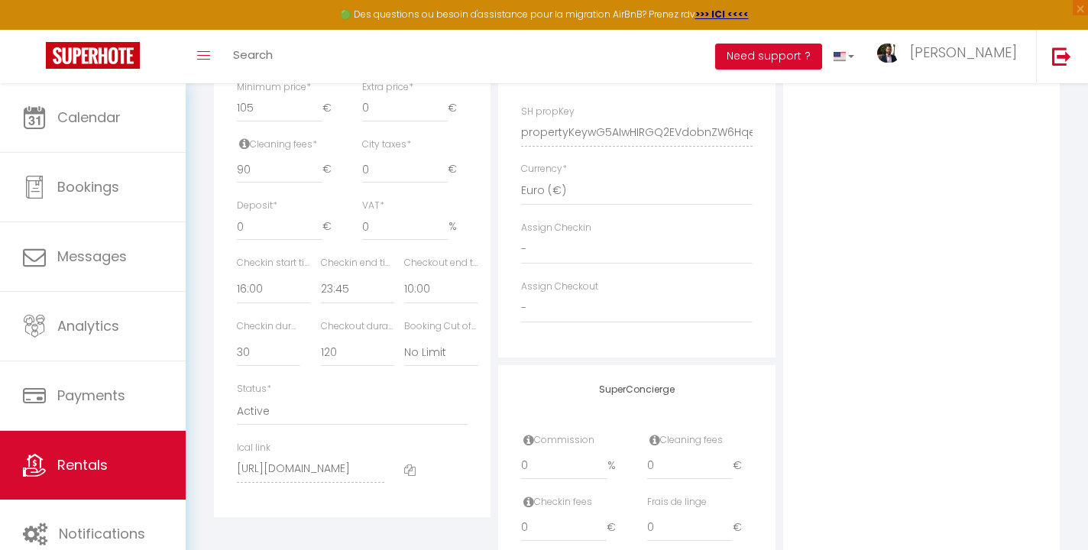
scroll to position [692, 0]
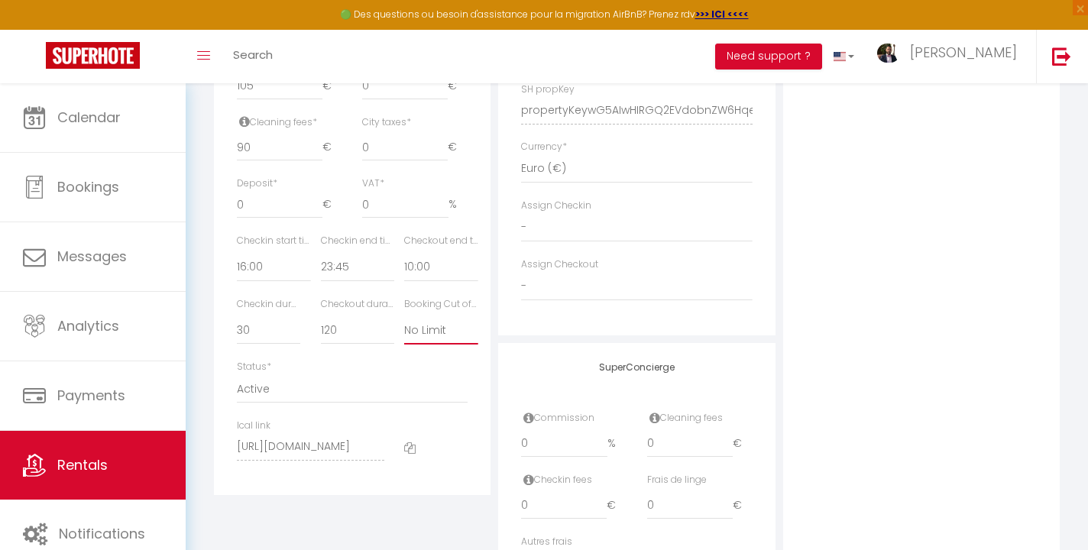
click at [419, 329] on select "No Limit 01:00 02:00 03:00 04:00 05:00 06:00 07:00 08:00 09:00 10:00 11:00 12:00" at bounding box center [440, 329] width 73 height 29
select select "12:00"
click at [404, 315] on select "No Limit 01:00 02:00 03:00 04:00 05:00 06:00 07:00 08:00 09:00 10:00 11:00 12:00" at bounding box center [440, 329] width 73 height 29
select select
checkbox input "false"
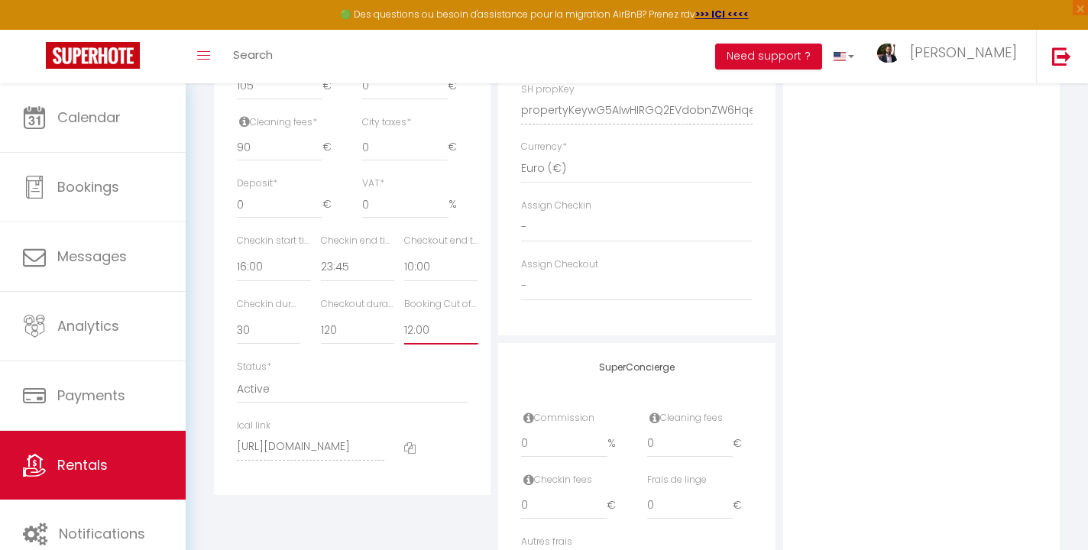
checkbox input "false"
click at [430, 328] on select "No Limit 01:00 02:00 03:00 04:00 05:00 06:00 07:00 08:00 09:00 10:00 11:00 12:00" at bounding box center [440, 329] width 73 height 29
select select "11:00"
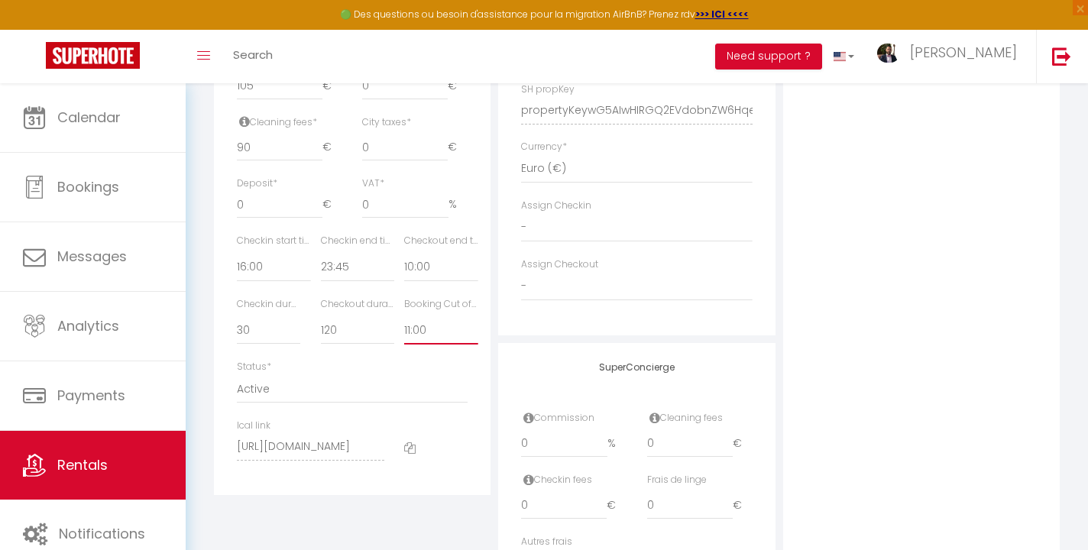
click at [404, 315] on select "No Limit 01:00 02:00 03:00 04:00 05:00 06:00 07:00 08:00 09:00 10:00 11:00 12:00" at bounding box center [440, 329] width 73 height 29
select select
checkbox input "false"
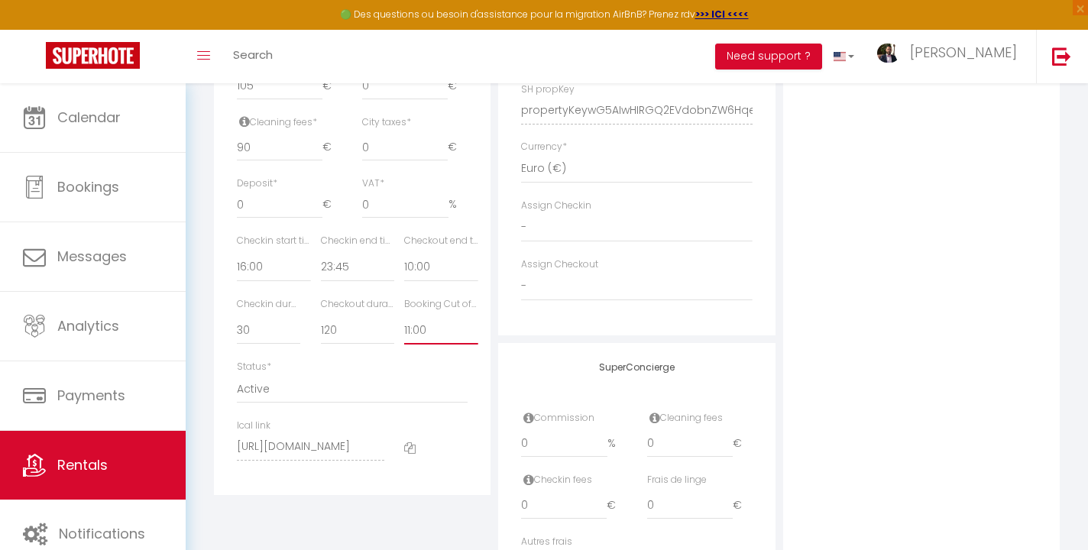
checkbox input "false"
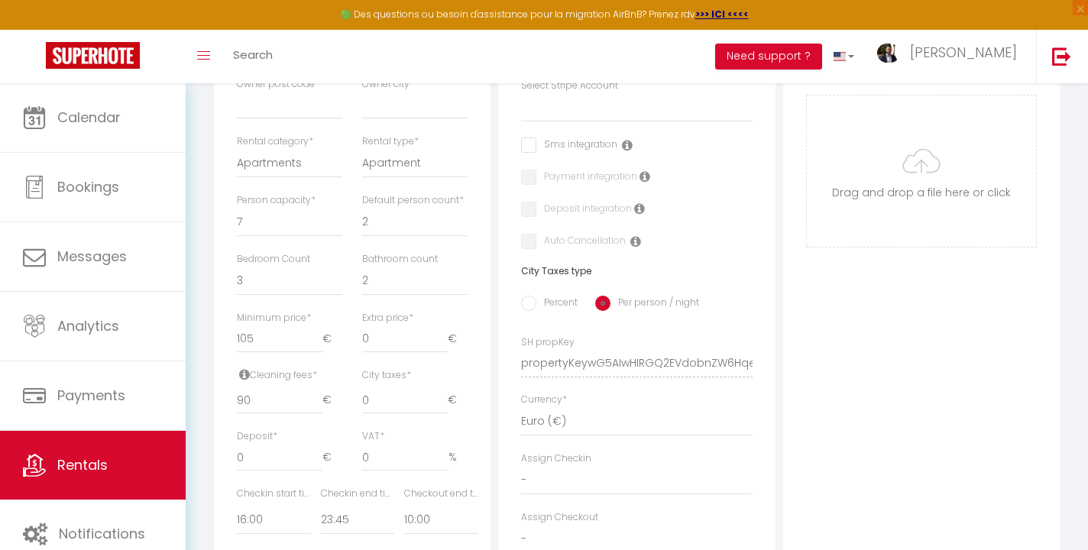
scroll to position [0, 0]
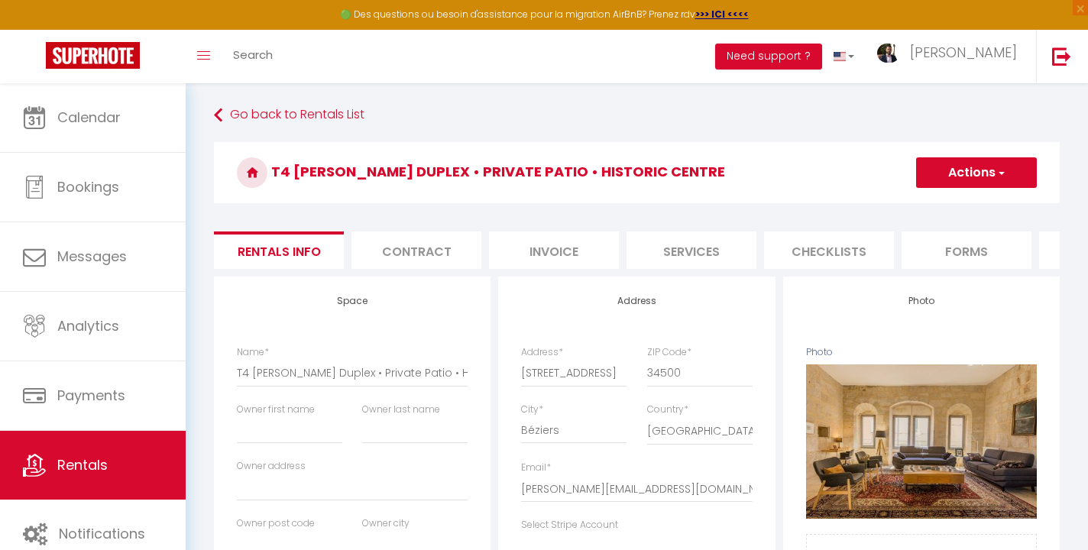
click at [988, 176] on button "Actions" at bounding box center [976, 172] width 121 height 31
click at [958, 214] on link "Save" at bounding box center [975, 206] width 121 height 20
click at [995, 170] on span "button" at bounding box center [1000, 172] width 10 height 15
click at [957, 205] on link "Save" at bounding box center [975, 206] width 121 height 20
click at [975, 179] on button "Actions" at bounding box center [976, 172] width 121 height 31
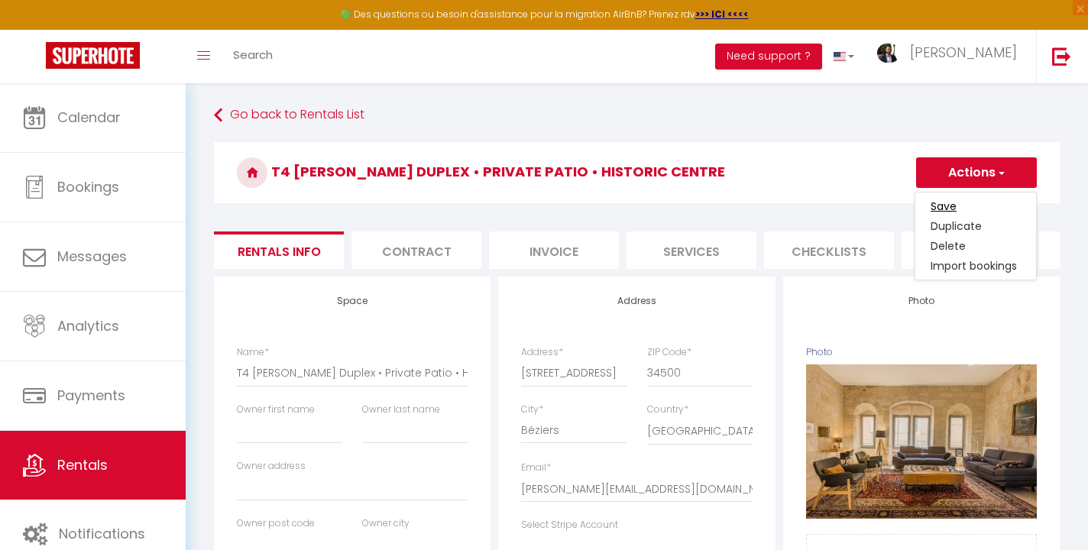
click at [943, 206] on input "Save" at bounding box center [943, 206] width 26 height 15
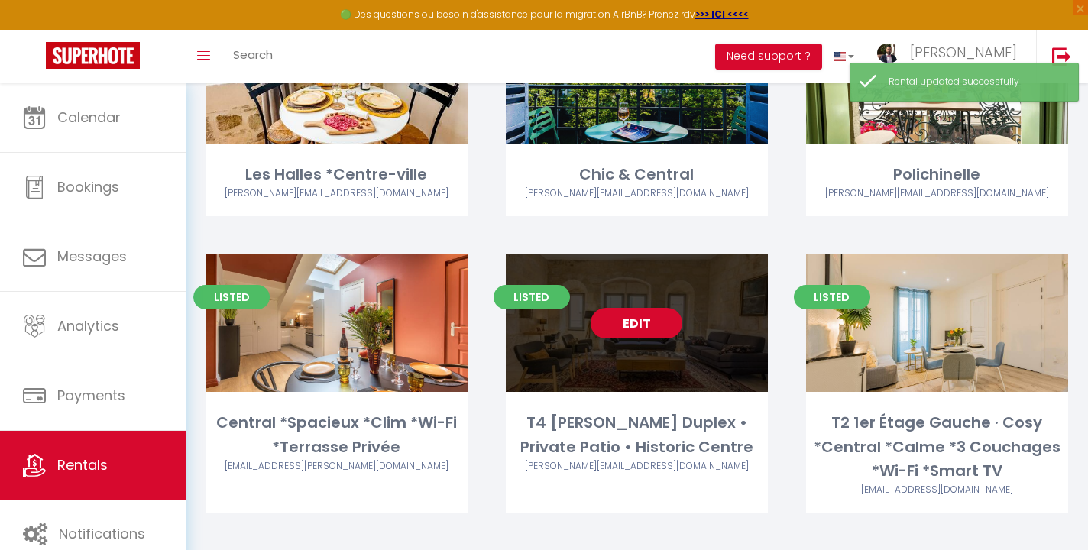
scroll to position [192, 0]
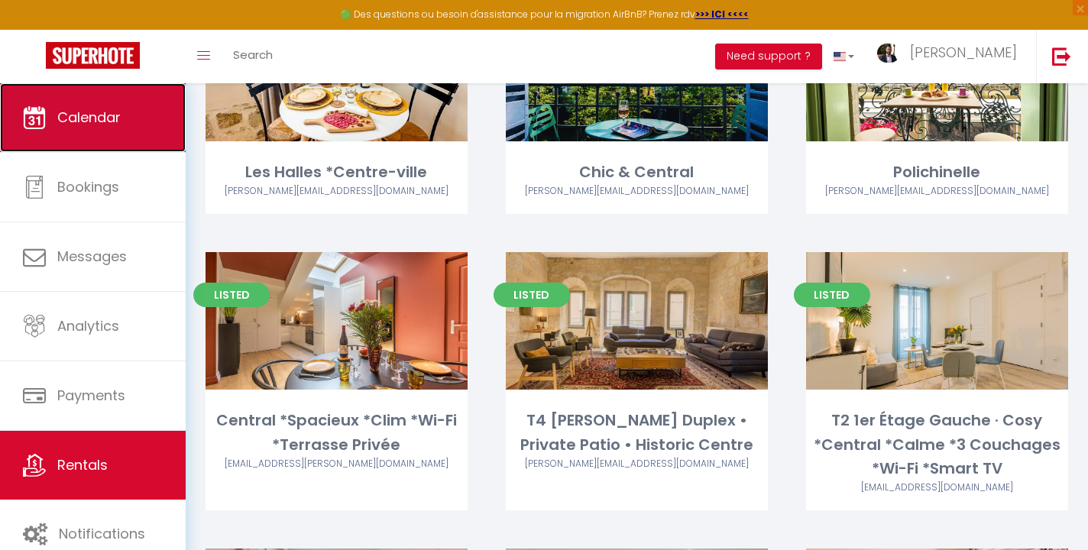
click at [80, 110] on span "Calendar" at bounding box center [88, 117] width 63 height 19
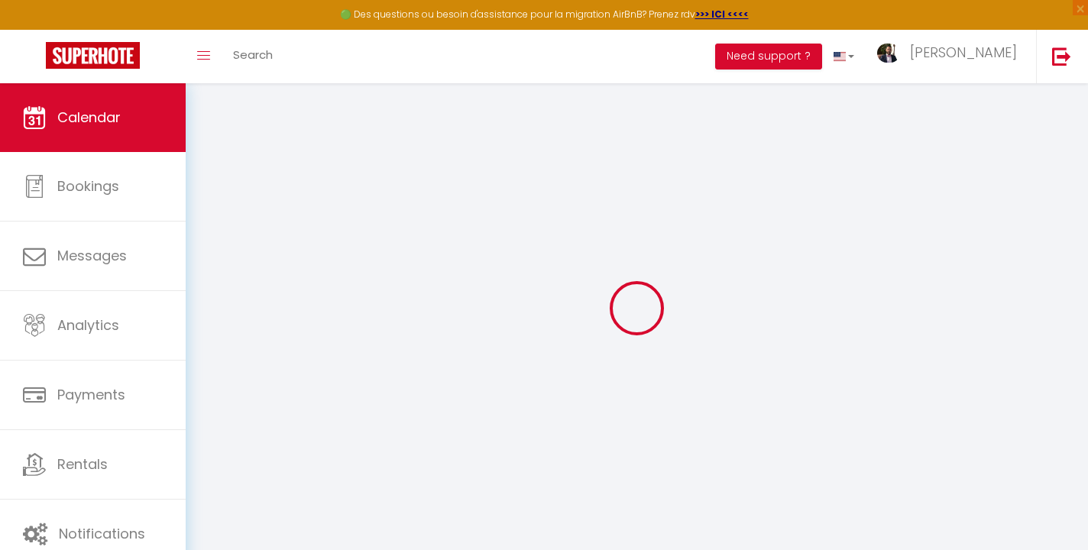
select select
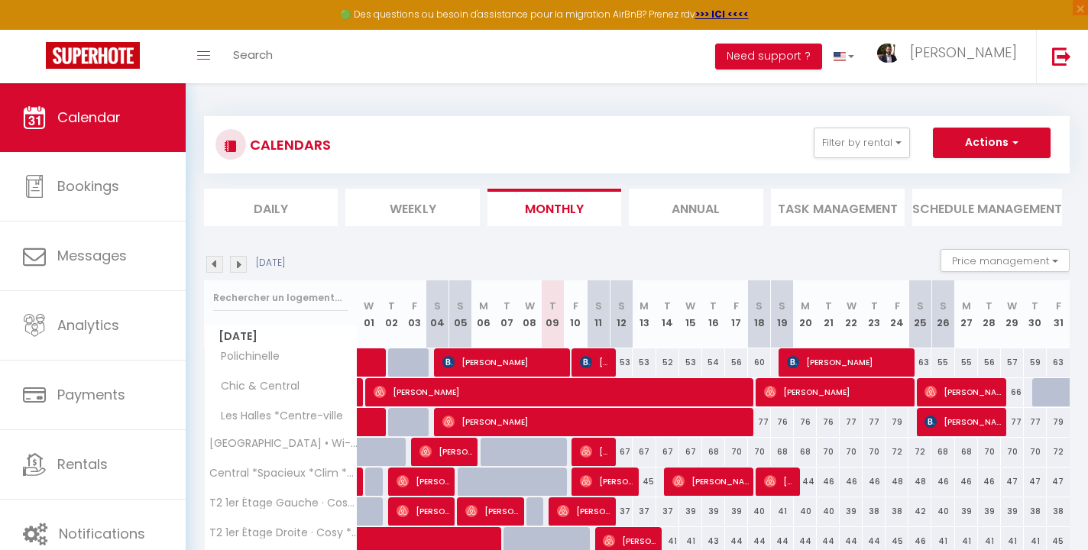
scroll to position [129, 0]
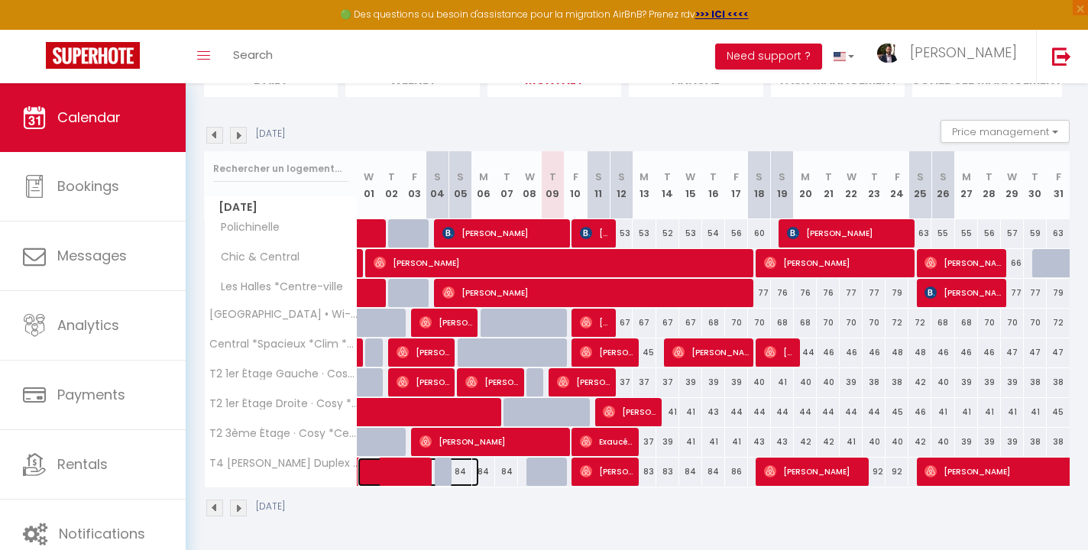
click at [462, 473] on span at bounding box center [426, 472] width 105 height 29
select select "OK"
select select "0"
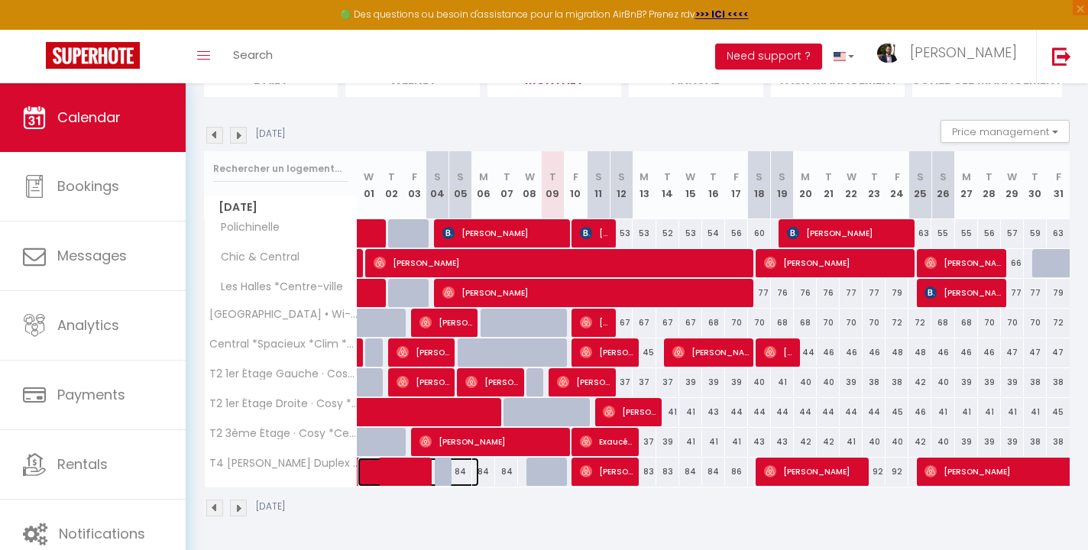
select select "1"
select select
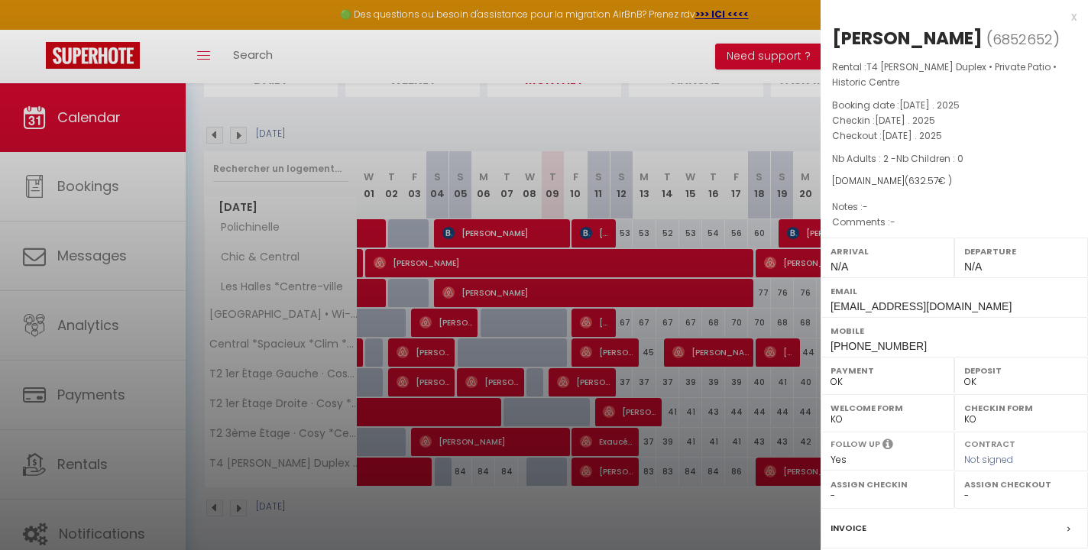
click at [548, 509] on div at bounding box center [544, 275] width 1088 height 550
